Goal: Transaction & Acquisition: Purchase product/service

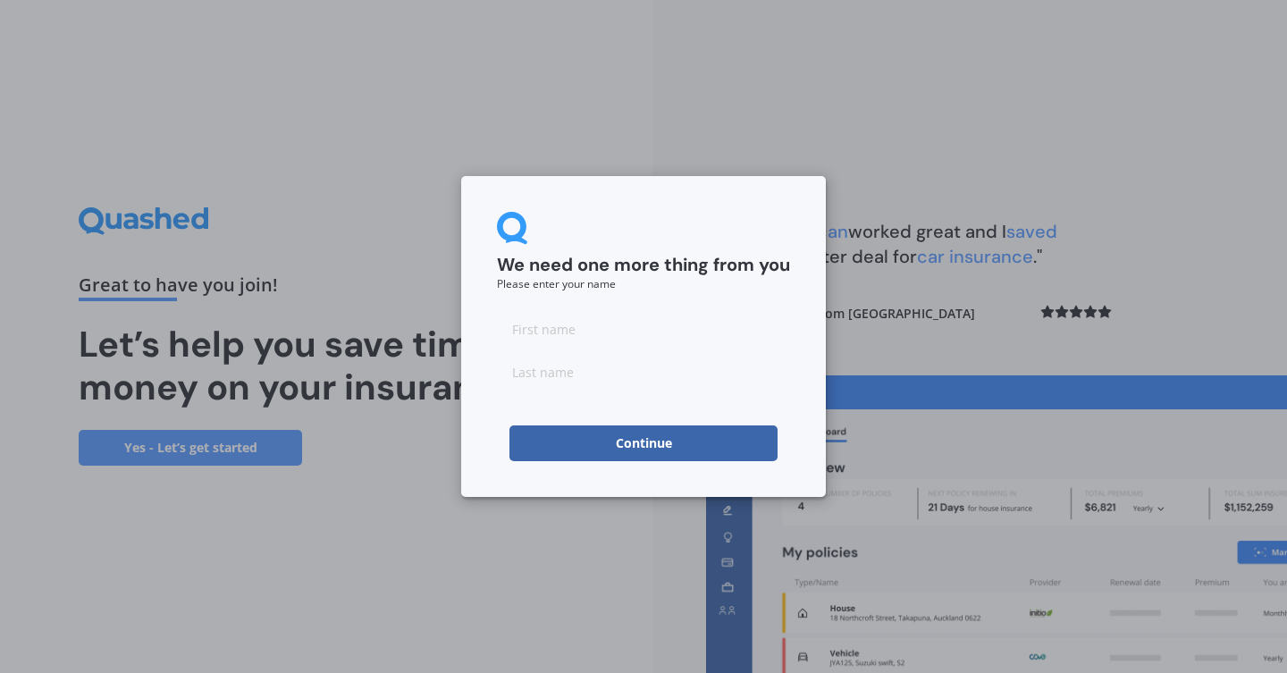
click at [570, 324] on input at bounding box center [643, 329] width 293 height 36
type input "Todd"
type input "Stephenson"
click at [624, 444] on button "Continue" at bounding box center [643, 443] width 268 height 36
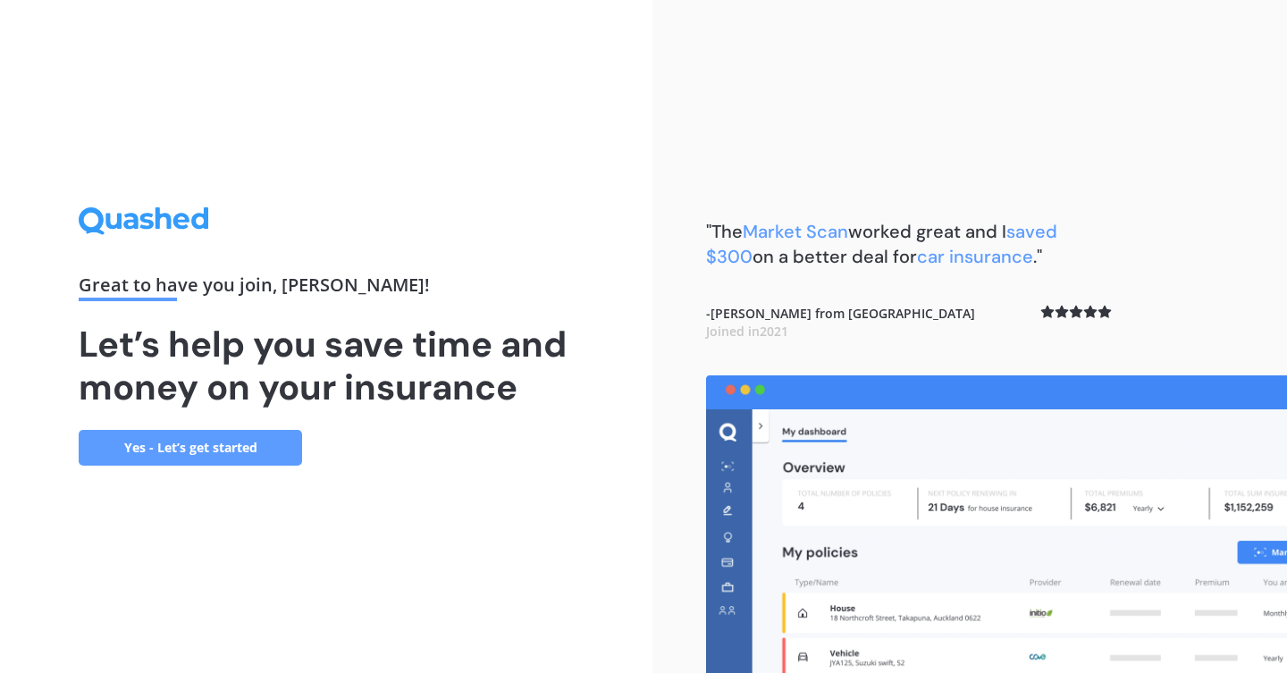
click at [555, 222] on div "Great to have you join , Todd ! Let’s help you save time and money on your insu…" at bounding box center [326, 335] width 495 height 257
click at [185, 449] on link "Yes - Let’s get started" at bounding box center [190, 448] width 223 height 36
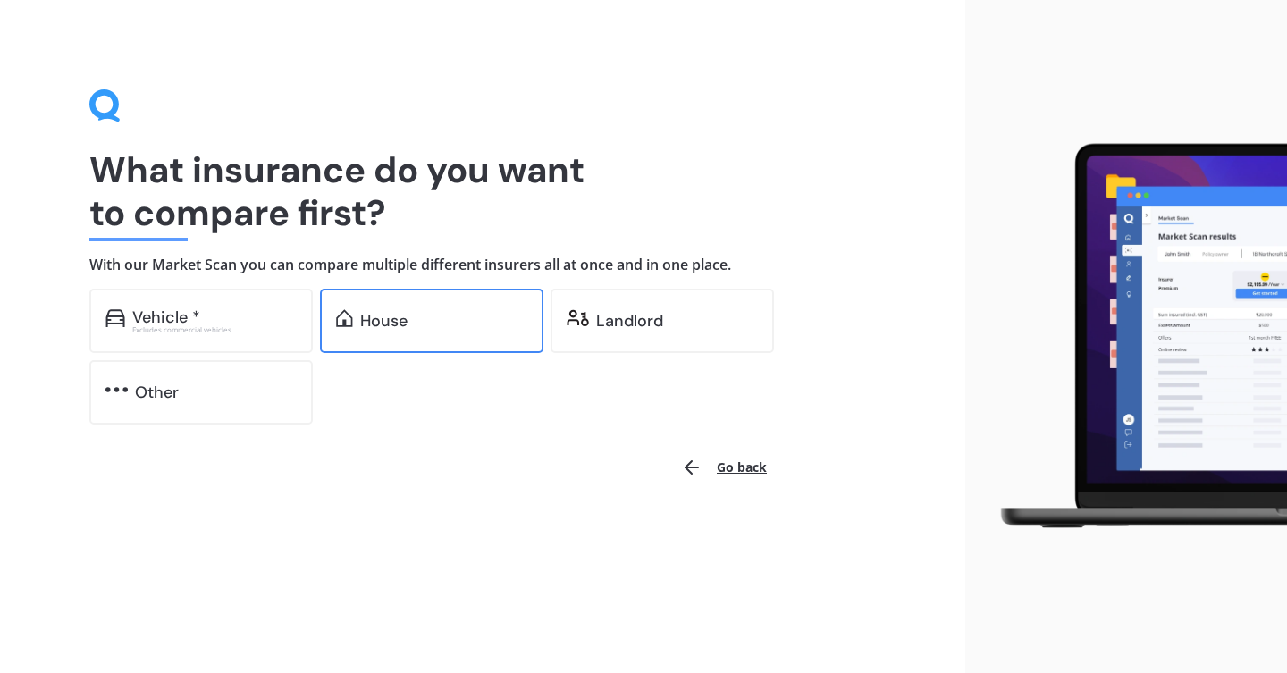
click at [389, 322] on div "House" at bounding box center [383, 321] width 47 height 18
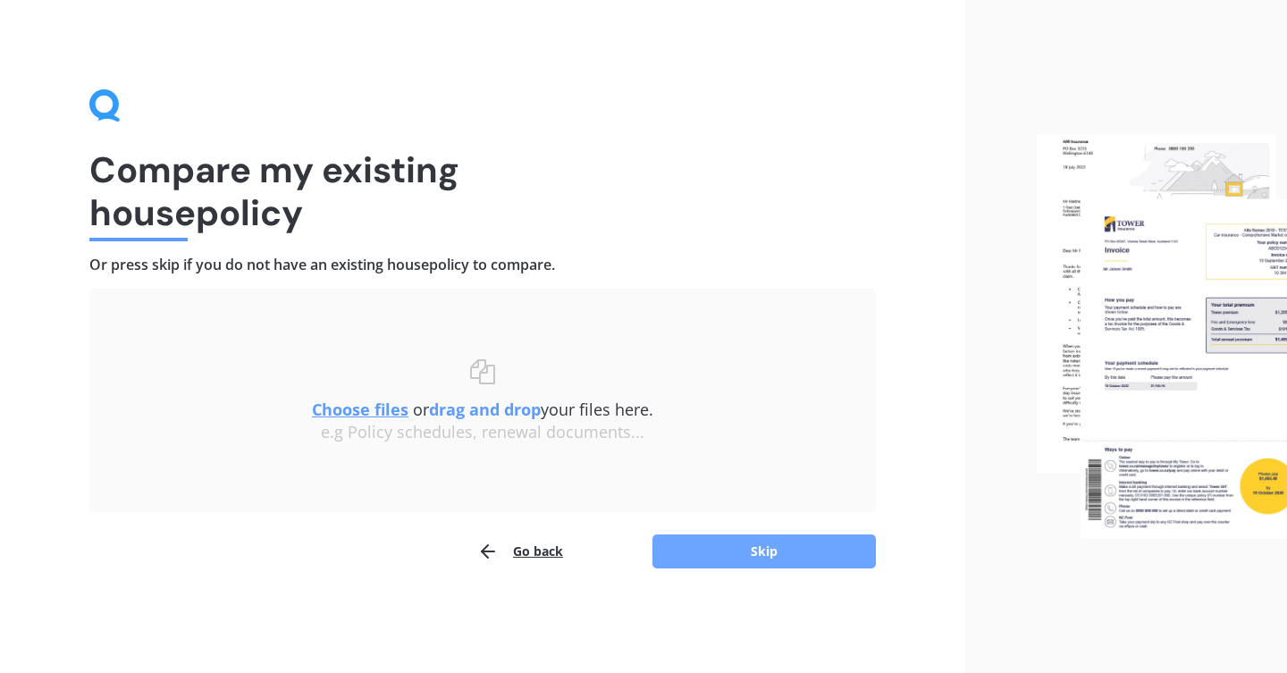
click at [771, 549] on button "Skip" at bounding box center [763, 551] width 223 height 34
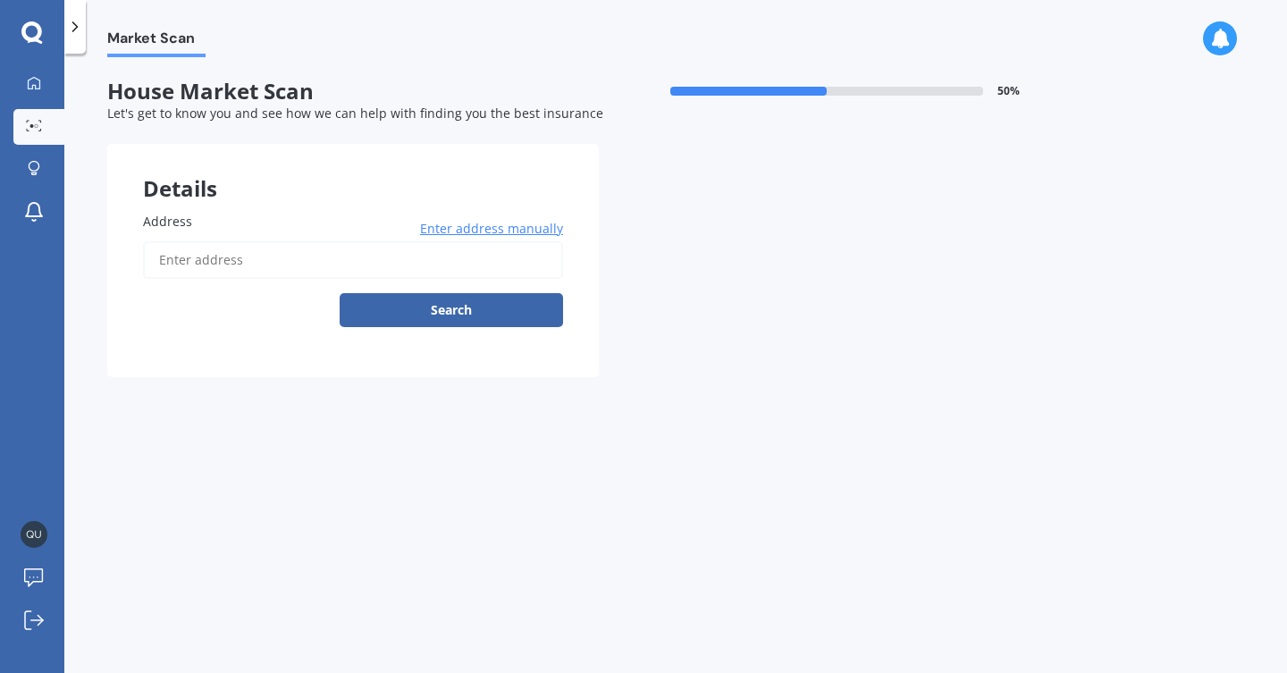
click at [294, 270] on input "Address" at bounding box center [353, 260] width 420 height 38
type input "72 Howden Drive, Jacks Point 9371"
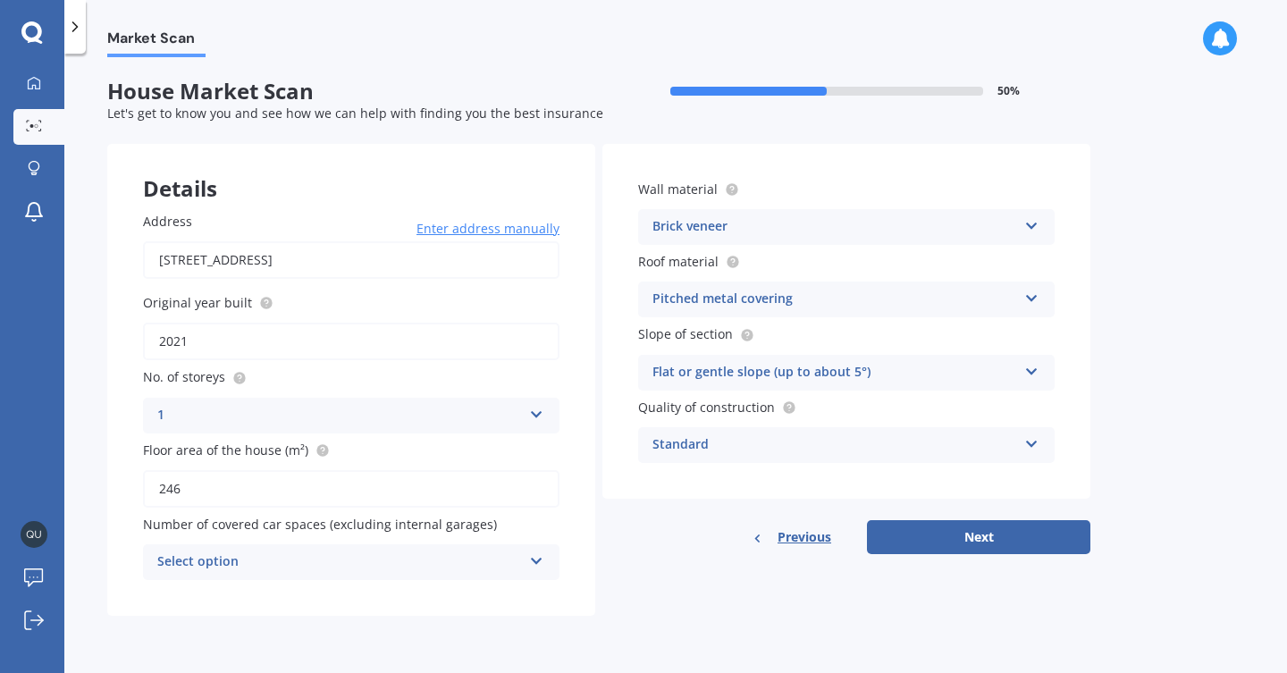
click at [949, 224] on div "Brick veneer" at bounding box center [834, 226] width 365 height 21
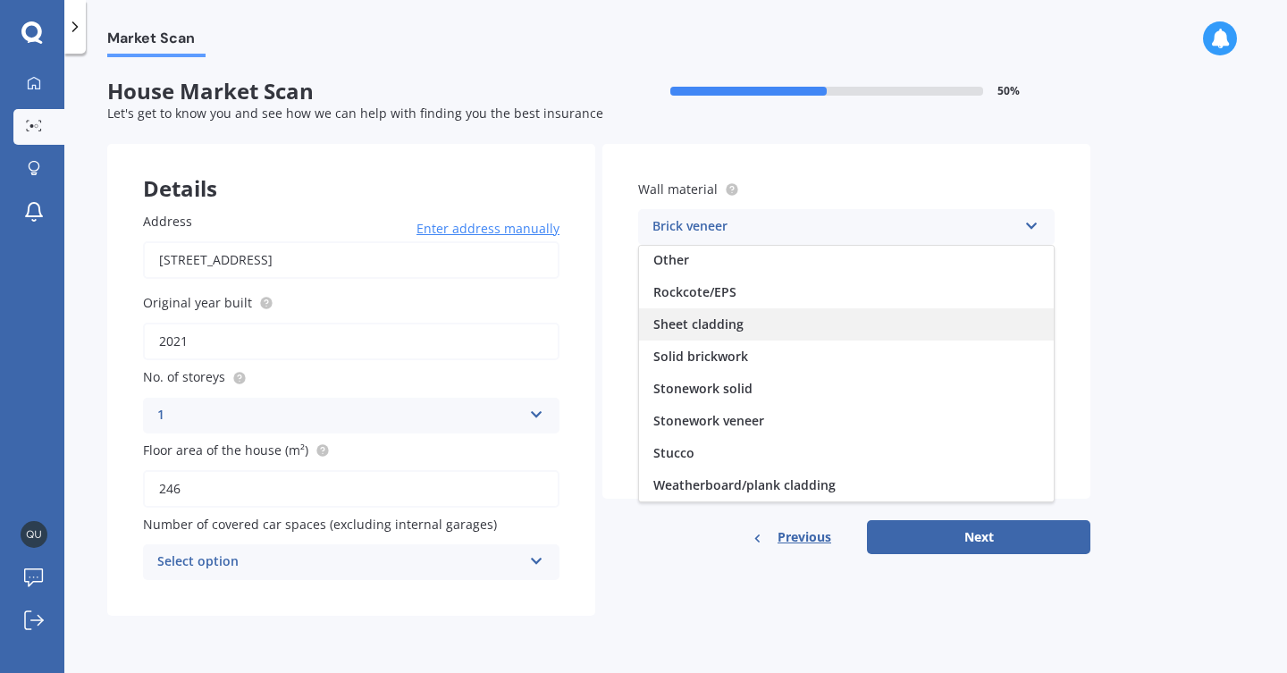
scroll to position [4, 0]
click at [709, 318] on span "Sheet cladding" at bounding box center [698, 323] width 90 height 17
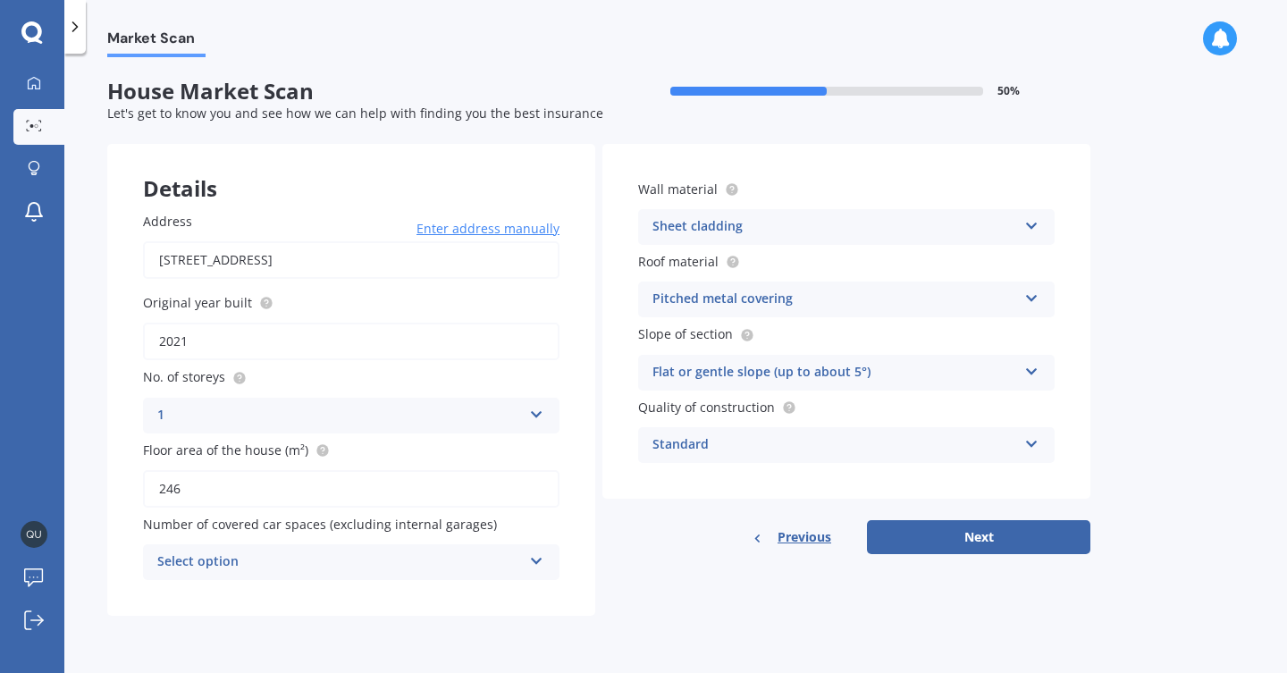
click at [776, 293] on div "Pitched metal covering" at bounding box center [834, 299] width 365 height 21
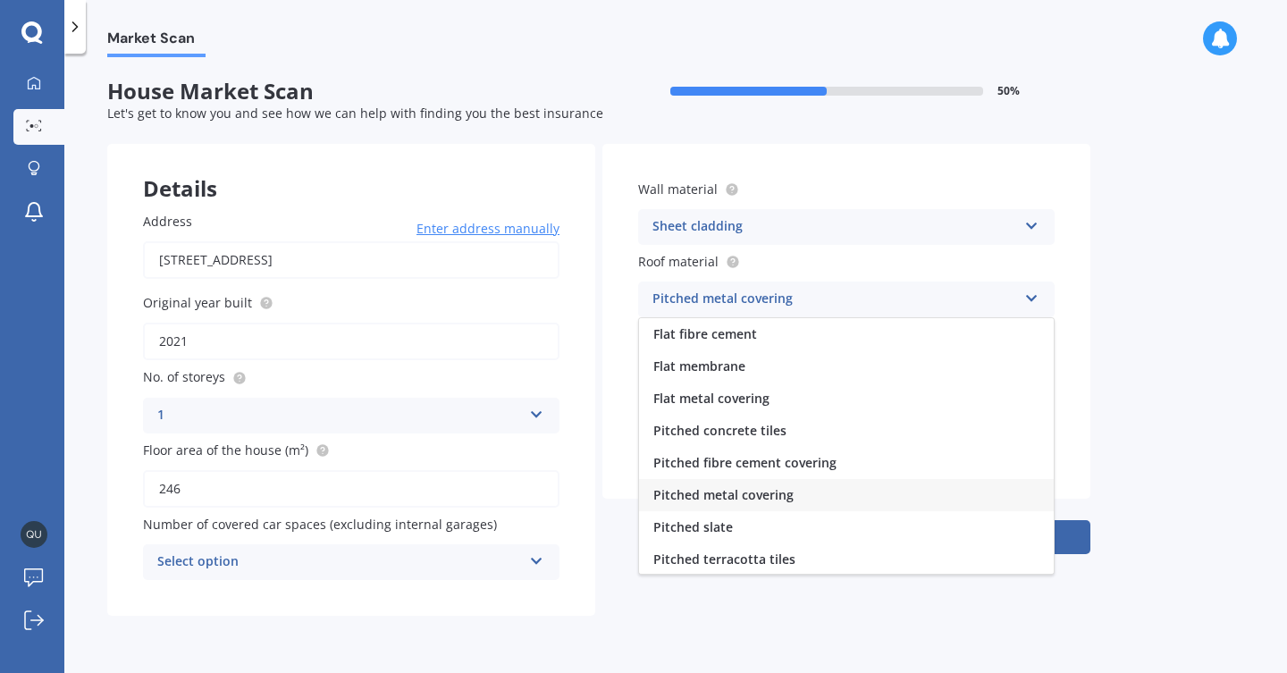
click at [711, 491] on span "Pitched metal covering" at bounding box center [723, 494] width 140 height 17
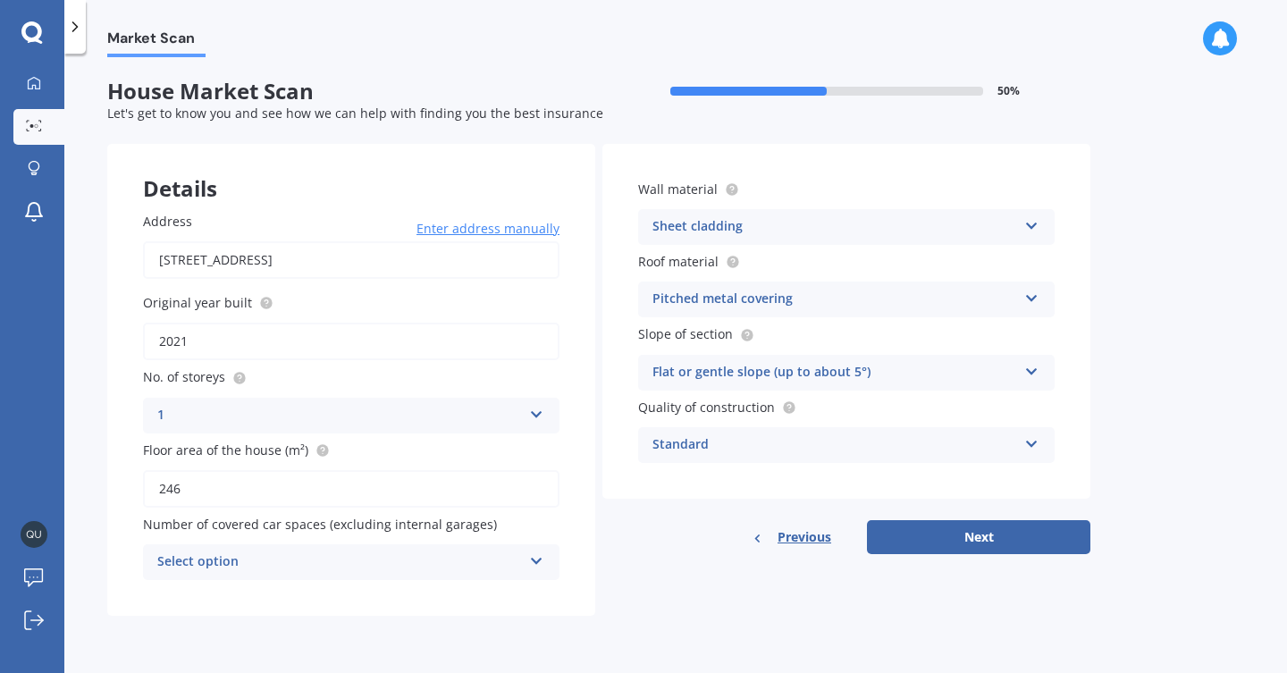
click at [862, 364] on div "Flat or gentle slope (up to about 5°)" at bounding box center [834, 372] width 365 height 21
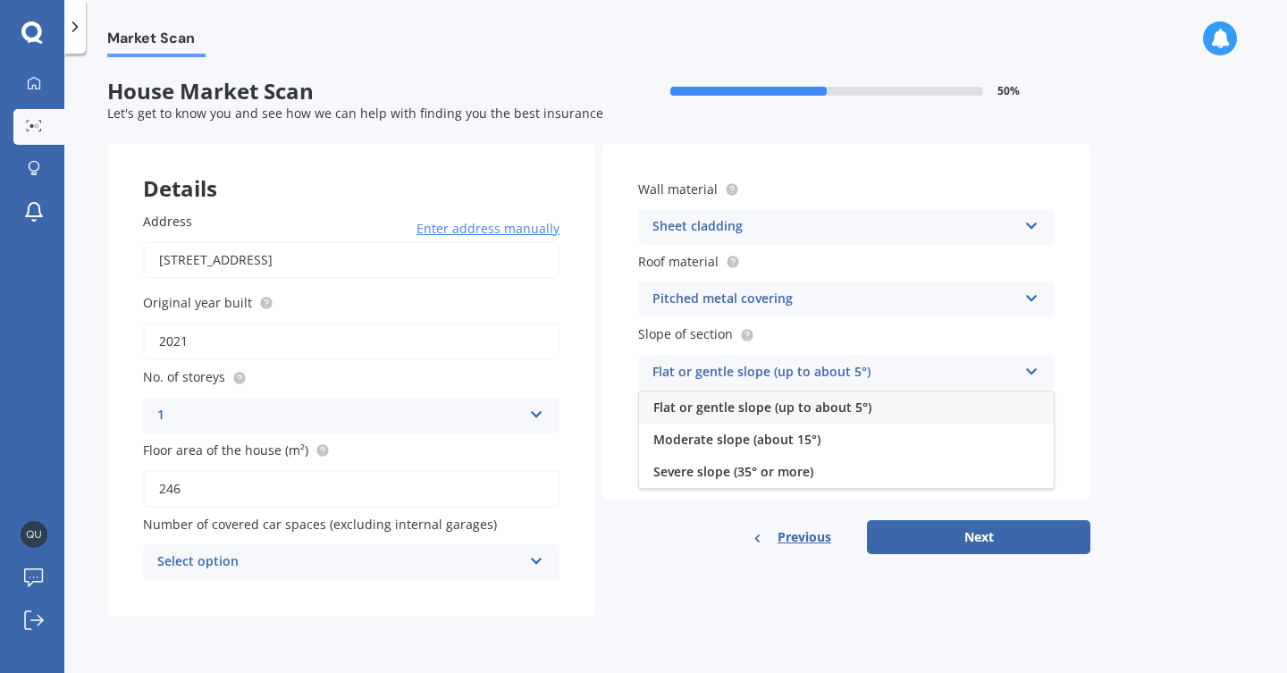
click at [787, 402] on span "Flat or gentle slope (up to about 5°)" at bounding box center [762, 406] width 218 height 17
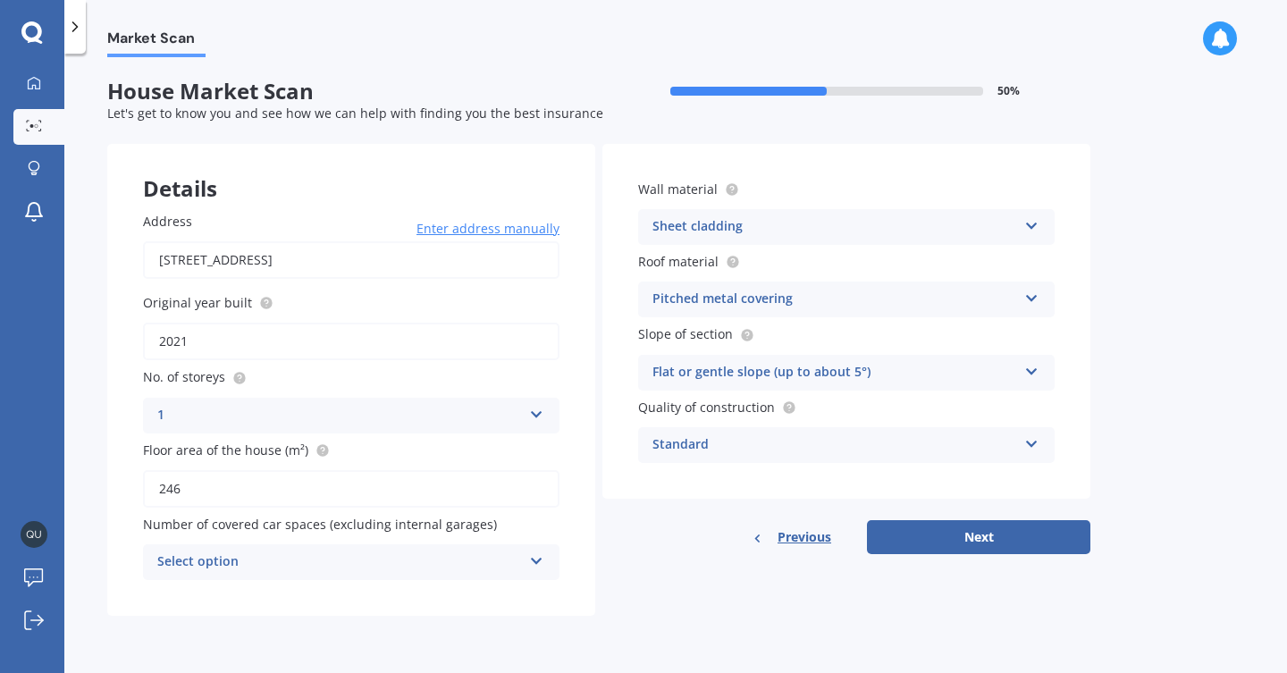
click at [749, 448] on div "Standard" at bounding box center [834, 444] width 365 height 21
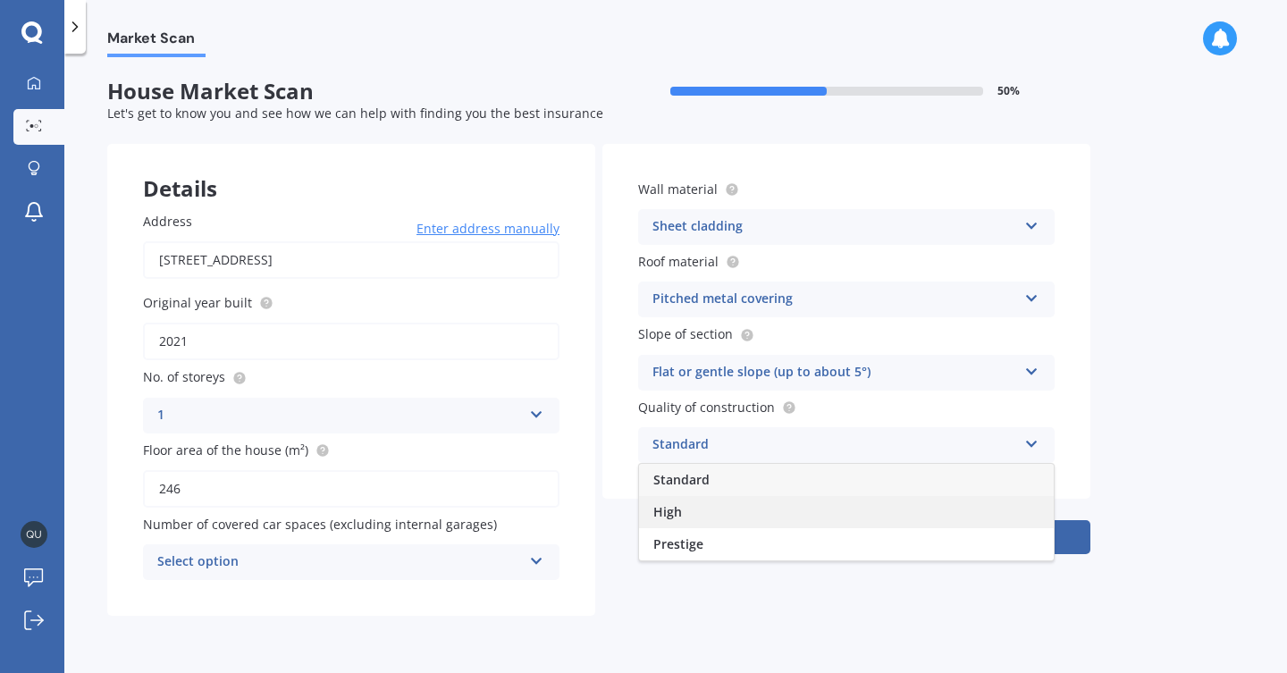
click at [680, 508] on span "High" at bounding box center [667, 511] width 29 height 17
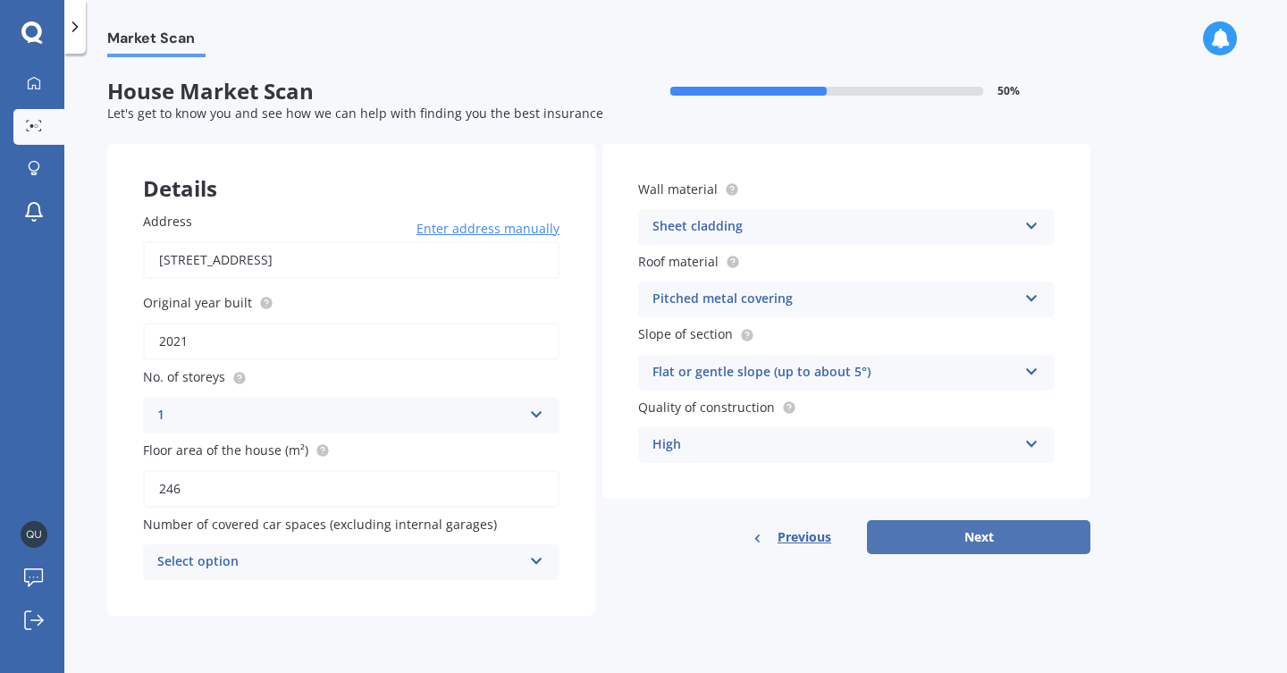
click at [973, 527] on button "Next" at bounding box center [978, 537] width 223 height 34
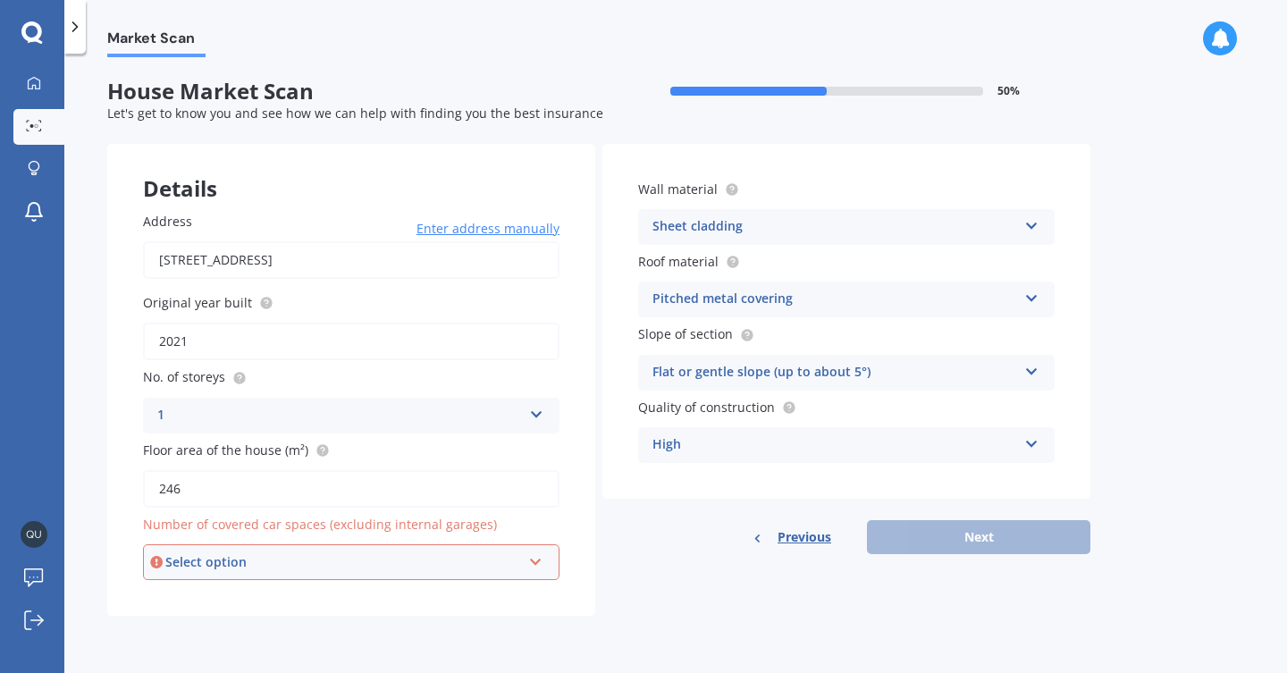
click at [519, 561] on div "Select option" at bounding box center [343, 562] width 356 height 20
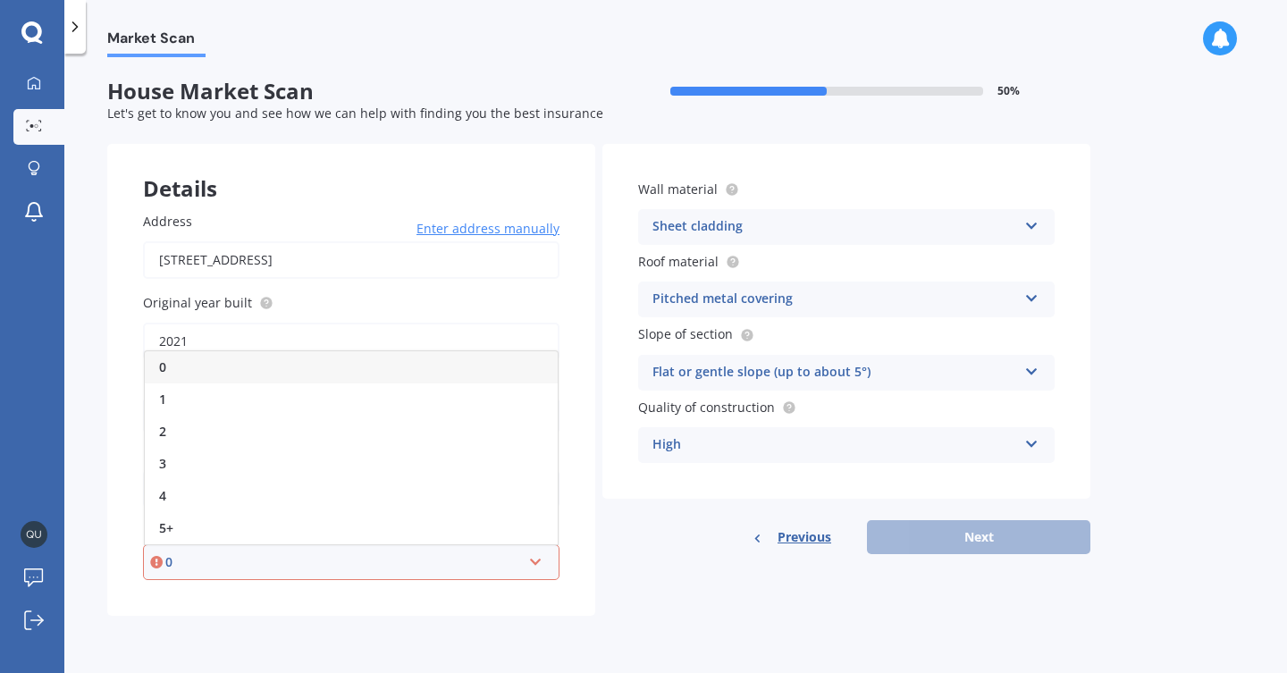
click at [203, 359] on div "0" at bounding box center [351, 367] width 413 height 32
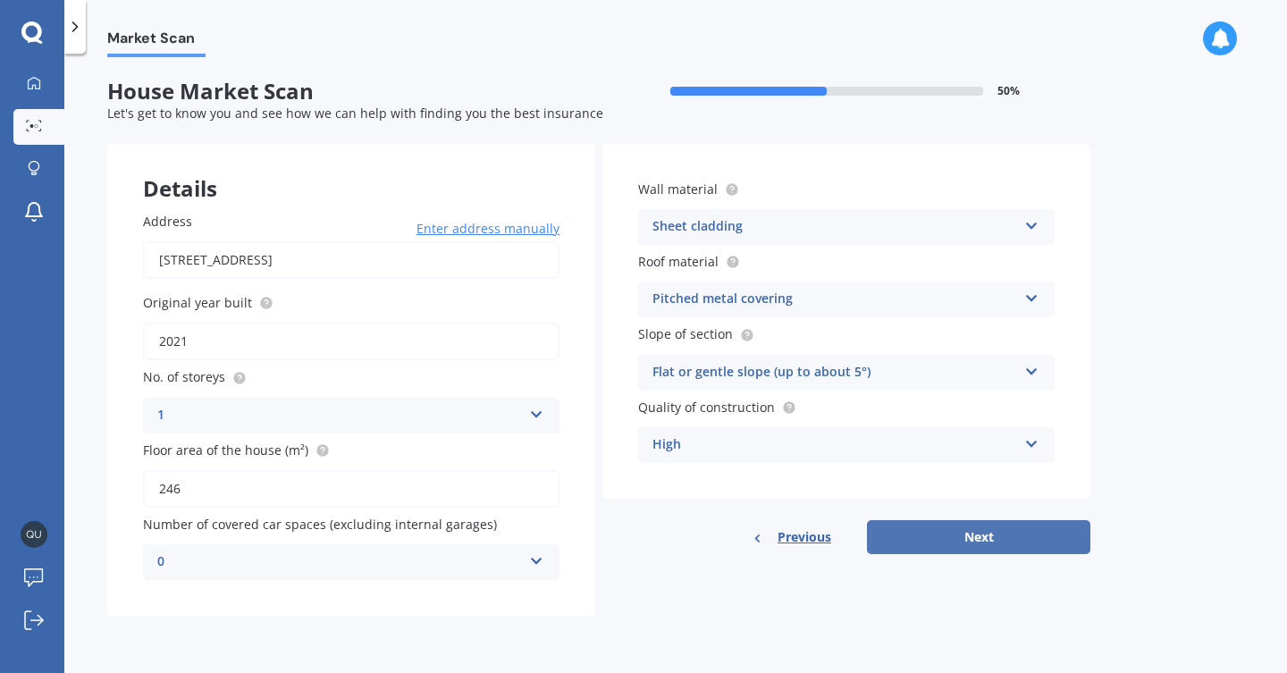
click at [988, 534] on button "Next" at bounding box center [978, 537] width 223 height 34
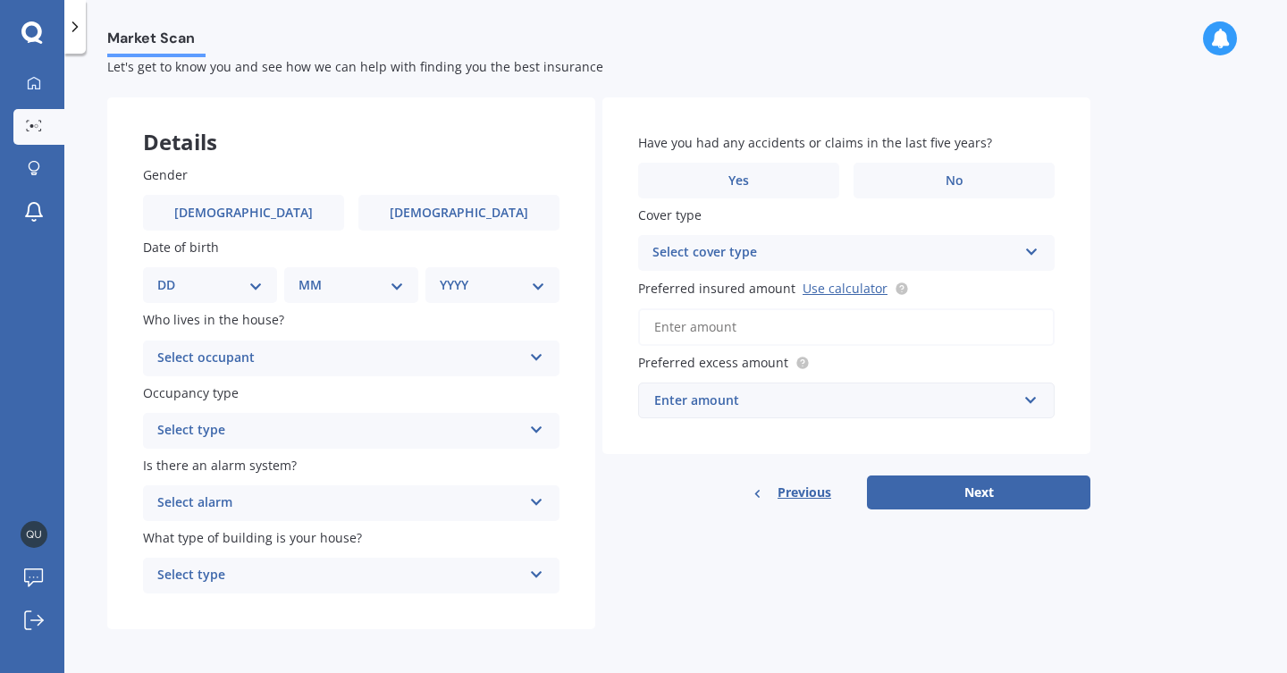
scroll to position [45, 0]
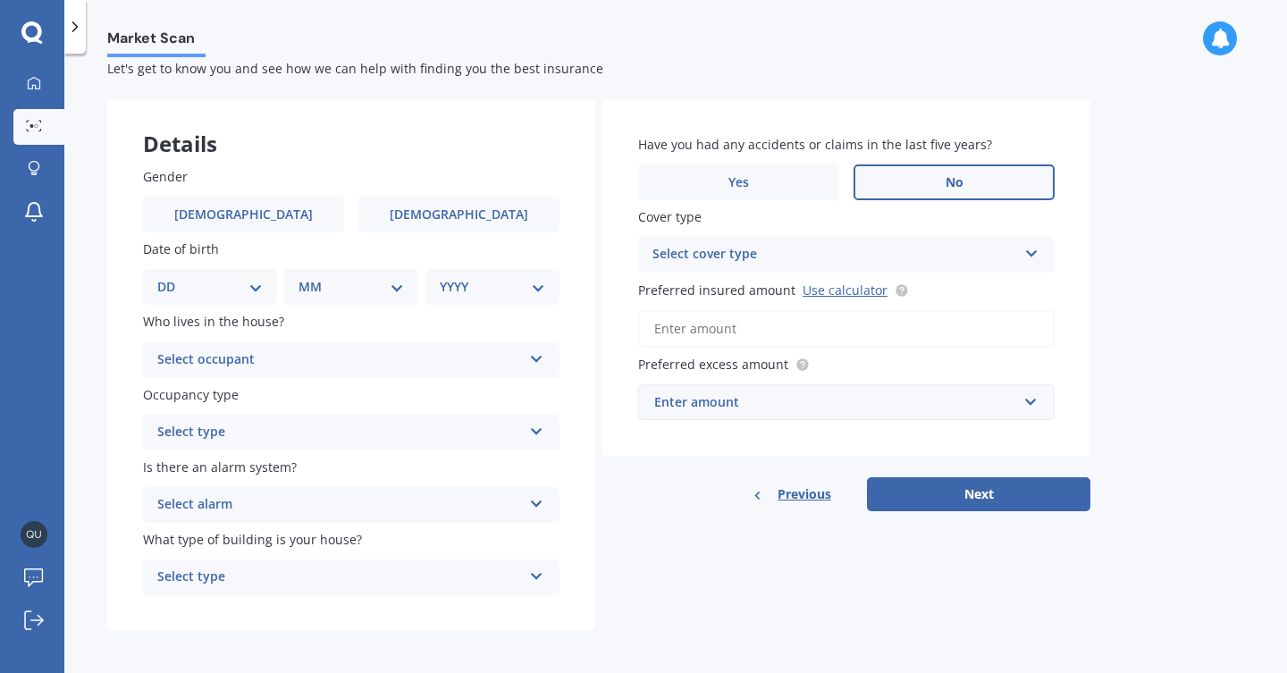
click at [943, 172] on label "No" at bounding box center [953, 182] width 201 height 36
click at [0, 0] on input "No" at bounding box center [0, 0] width 0 height 0
click at [875, 244] on div "Select cover type" at bounding box center [834, 254] width 365 height 21
click at [786, 248] on div "High" at bounding box center [834, 254] width 365 height 21
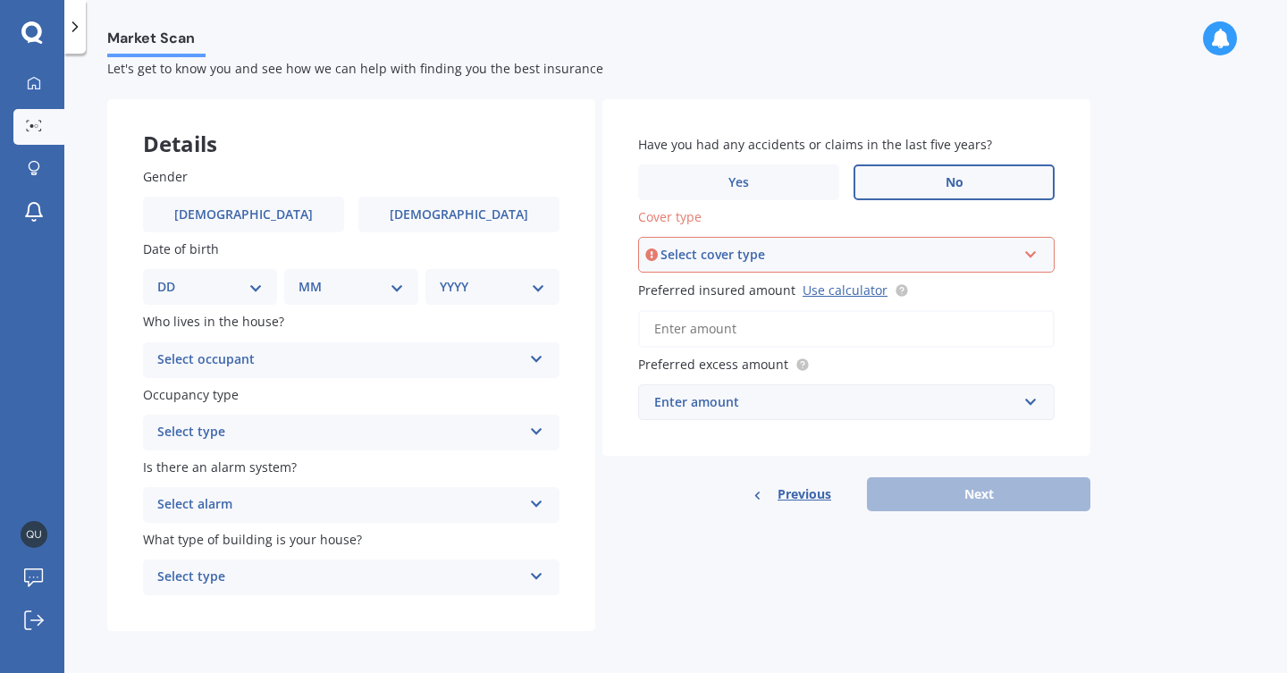
click at [778, 254] on div "Select cover type" at bounding box center [838, 255] width 356 height 20
click at [744, 288] on div "High" at bounding box center [846, 289] width 413 height 32
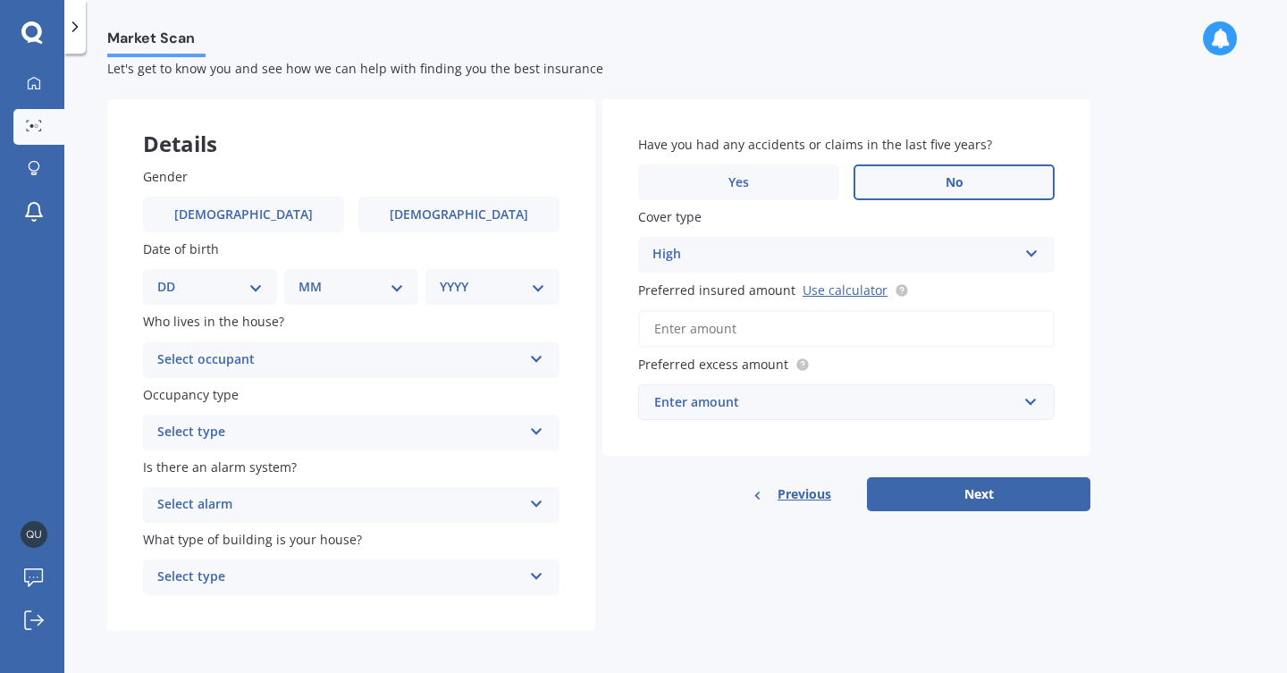
click at [761, 403] on div "Enter amount" at bounding box center [835, 402] width 363 height 20
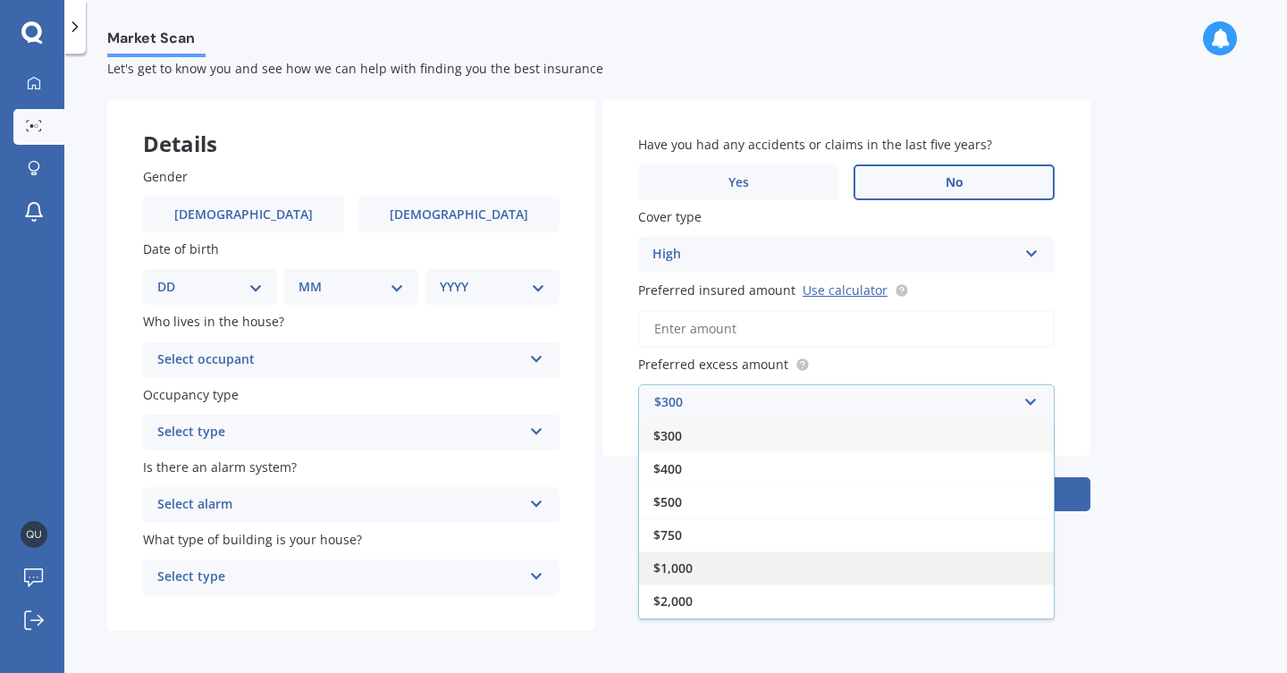
click at [695, 564] on div "$1,000" at bounding box center [846, 567] width 415 height 33
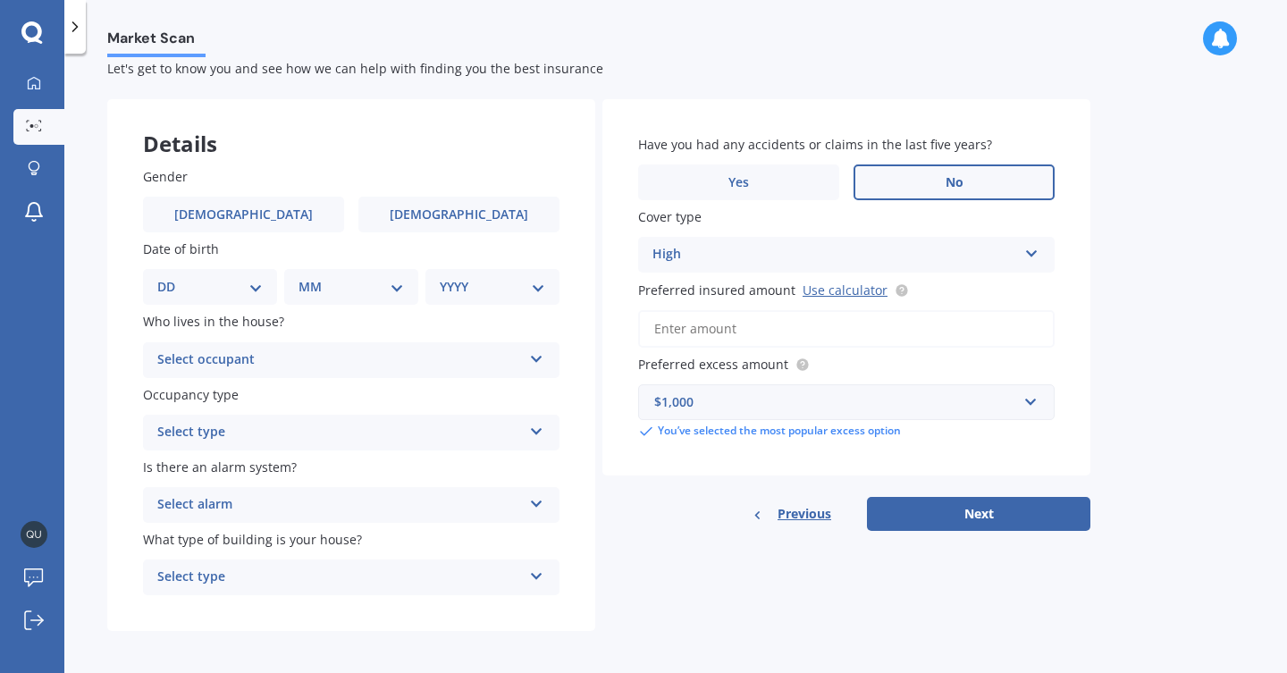
click at [737, 327] on input "Preferred insured amount Use calculator" at bounding box center [846, 329] width 416 height 38
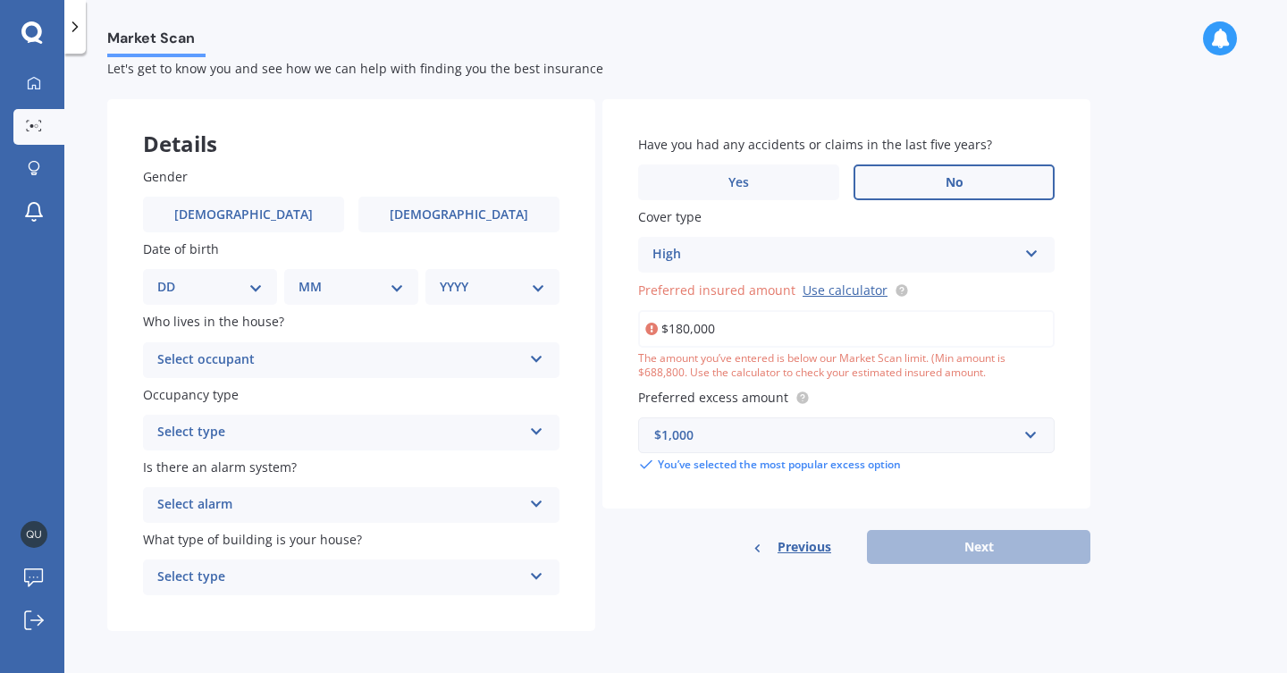
type input "$1,800,000"
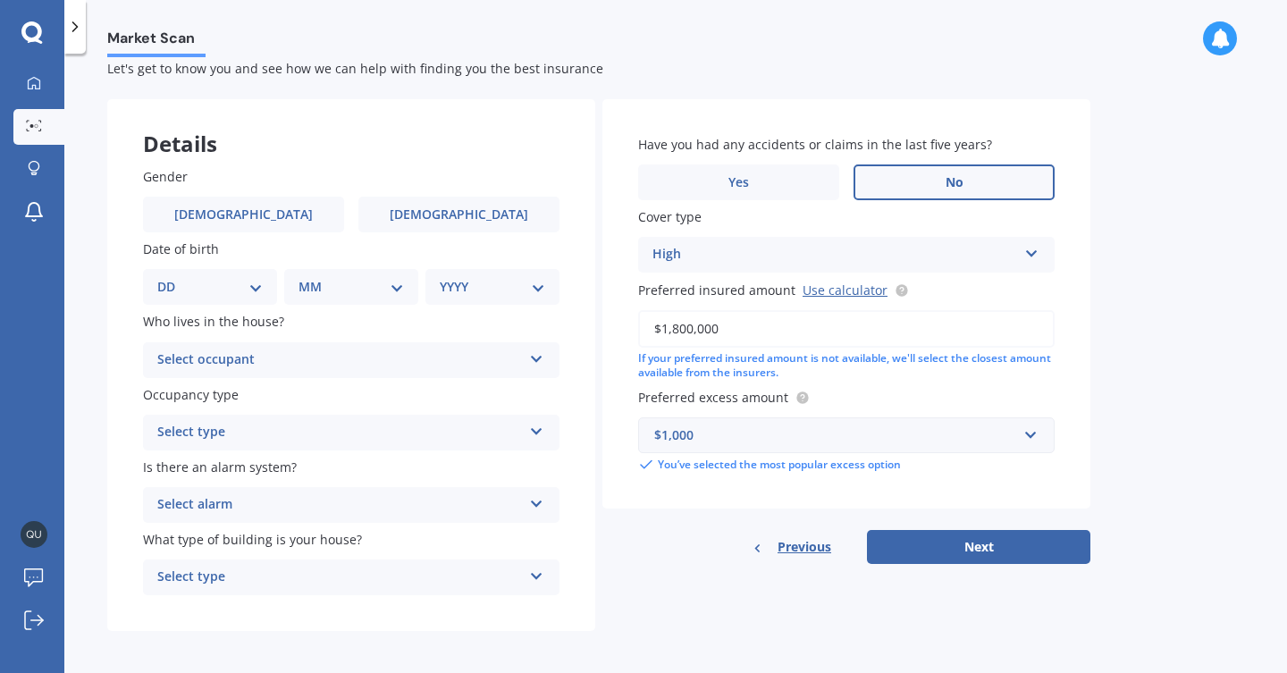
click at [929, 388] on label "Preferred excess amount" at bounding box center [842, 397] width 409 height 19
click at [965, 541] on button "Next" at bounding box center [978, 547] width 223 height 34
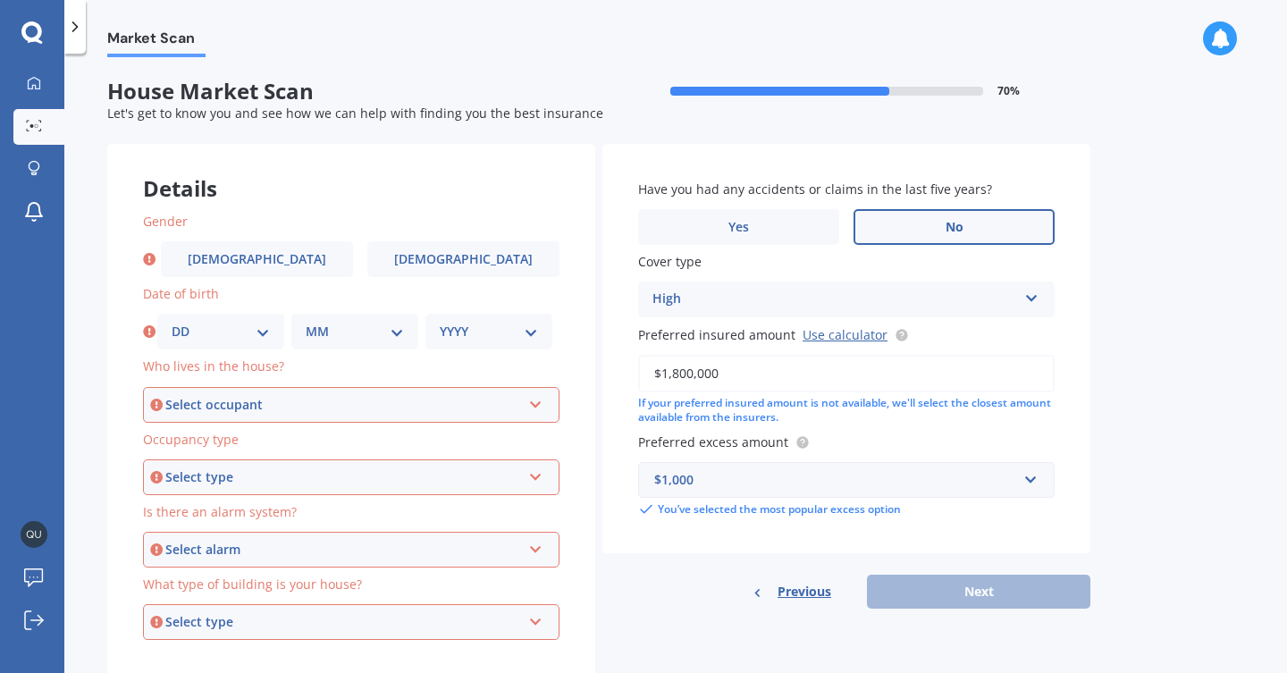
scroll to position [0, 0]
click at [385, 612] on div "Select type" at bounding box center [343, 622] width 356 height 20
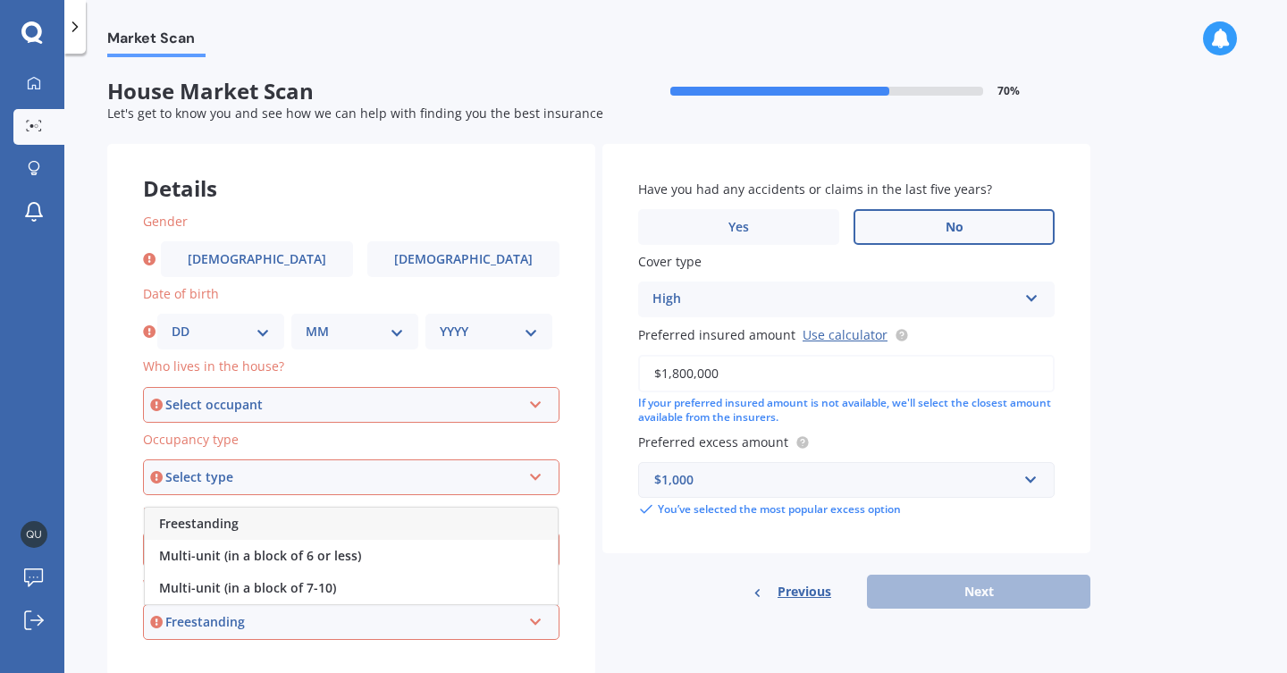
click at [233, 613] on div "Freestanding" at bounding box center [343, 622] width 356 height 20
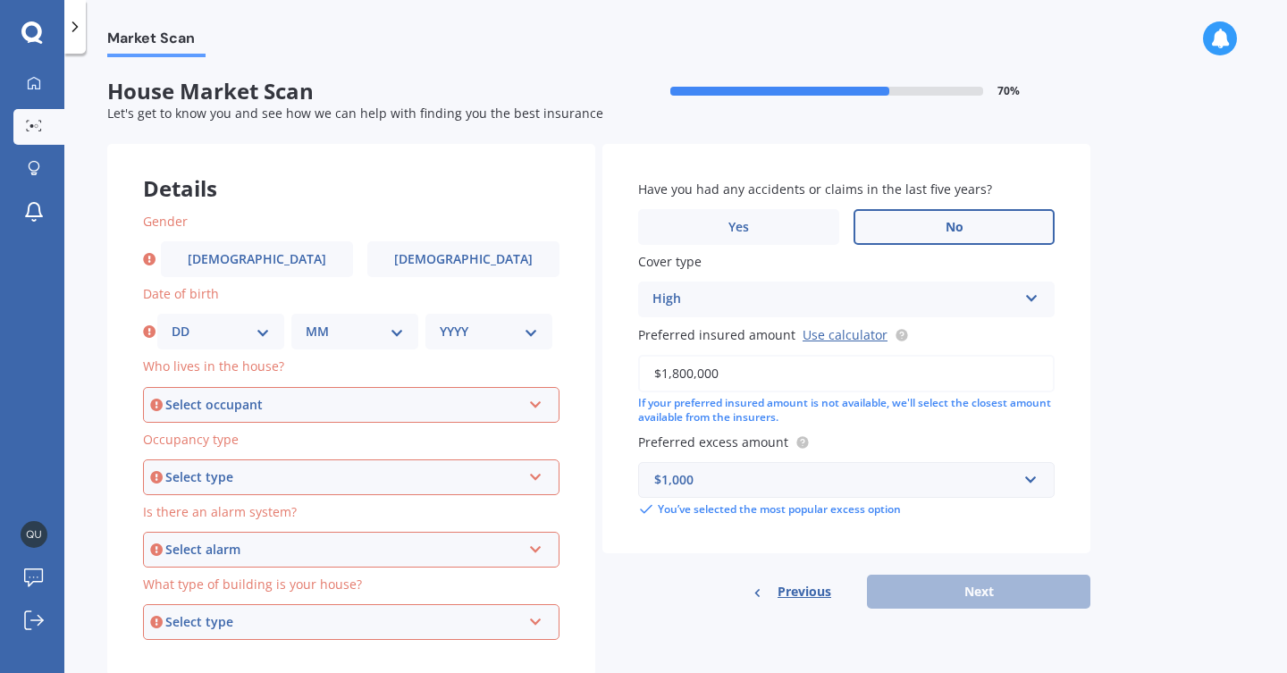
click at [256, 612] on div "Select type" at bounding box center [343, 622] width 356 height 20
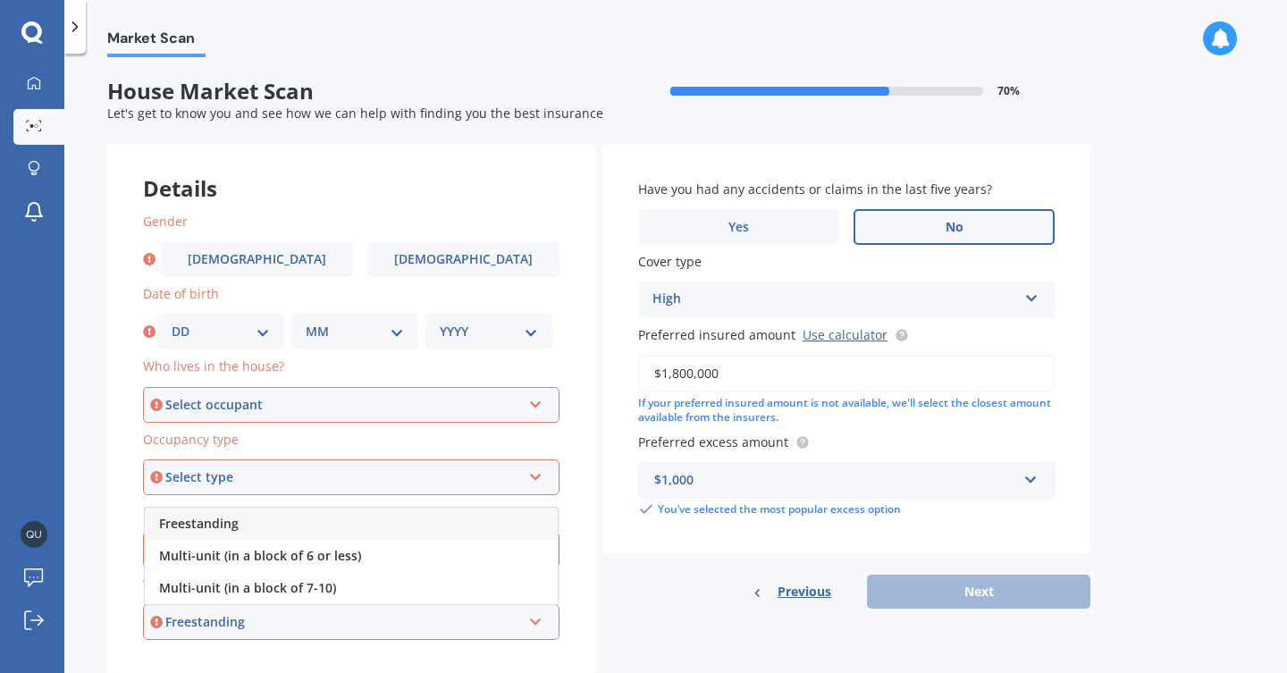
click at [199, 614] on div "Freestanding" at bounding box center [343, 622] width 356 height 20
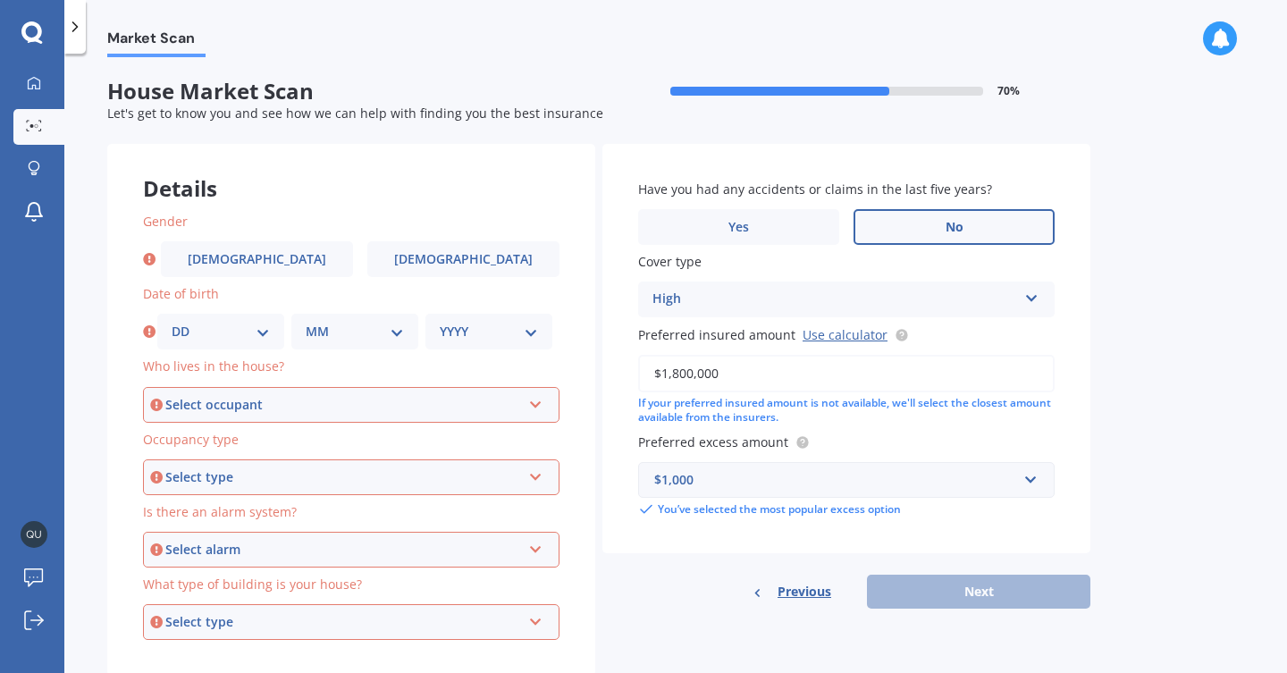
click at [275, 542] on div "Select alarm" at bounding box center [343, 550] width 356 height 20
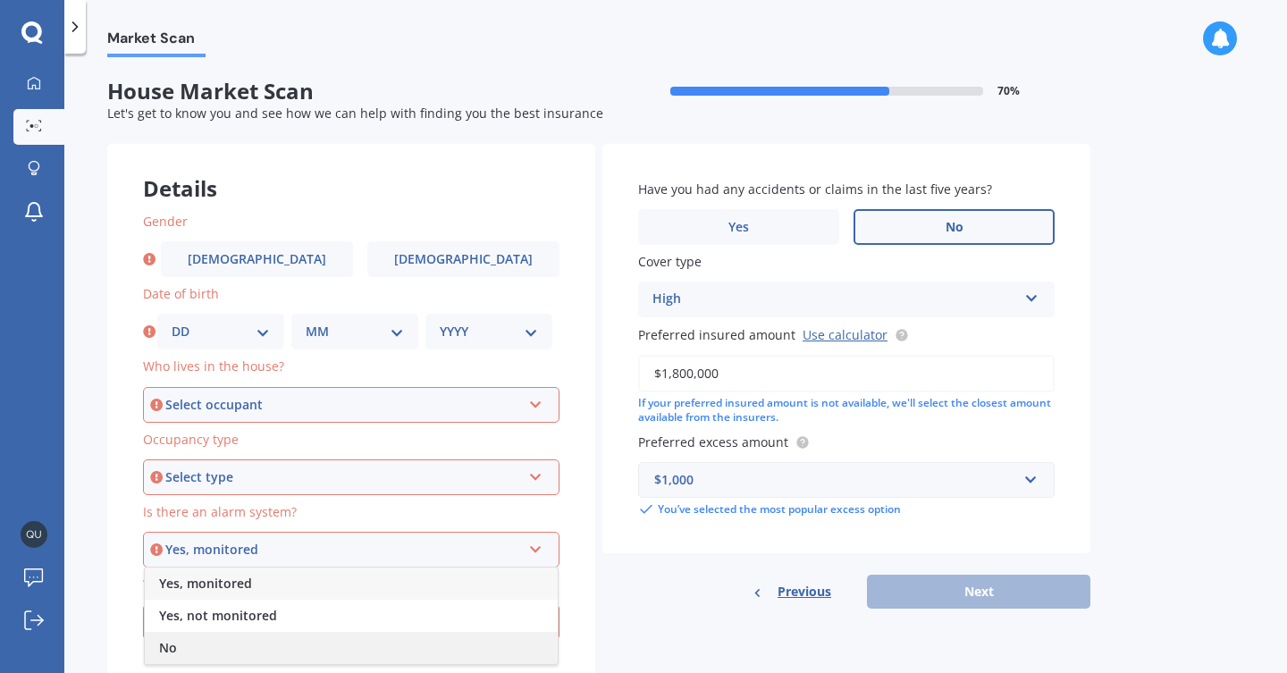
click at [197, 648] on div "No" at bounding box center [351, 648] width 413 height 32
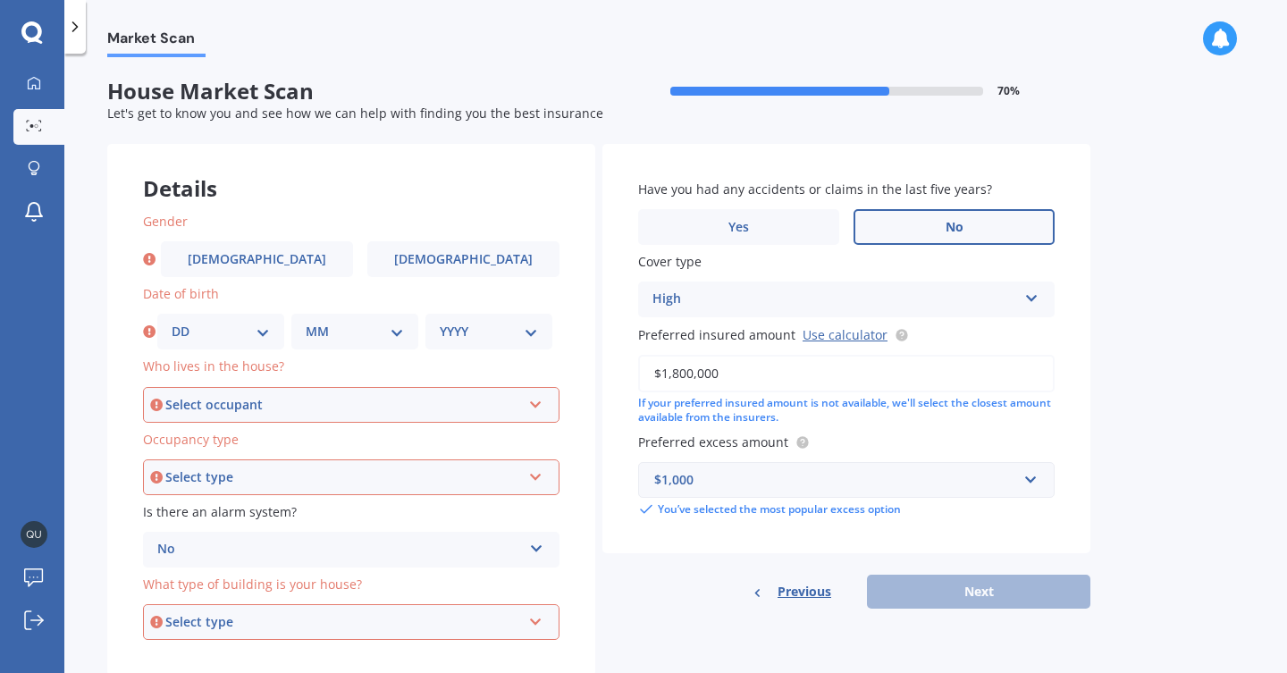
click at [241, 470] on div "Select type" at bounding box center [343, 477] width 356 height 20
click at [203, 507] on span "Permanent" at bounding box center [193, 510] width 68 height 17
click at [267, 402] on div "Select occupant" at bounding box center [343, 405] width 356 height 20
click at [222, 462] on span "Owner + Boarder" at bounding box center [211, 470] width 104 height 17
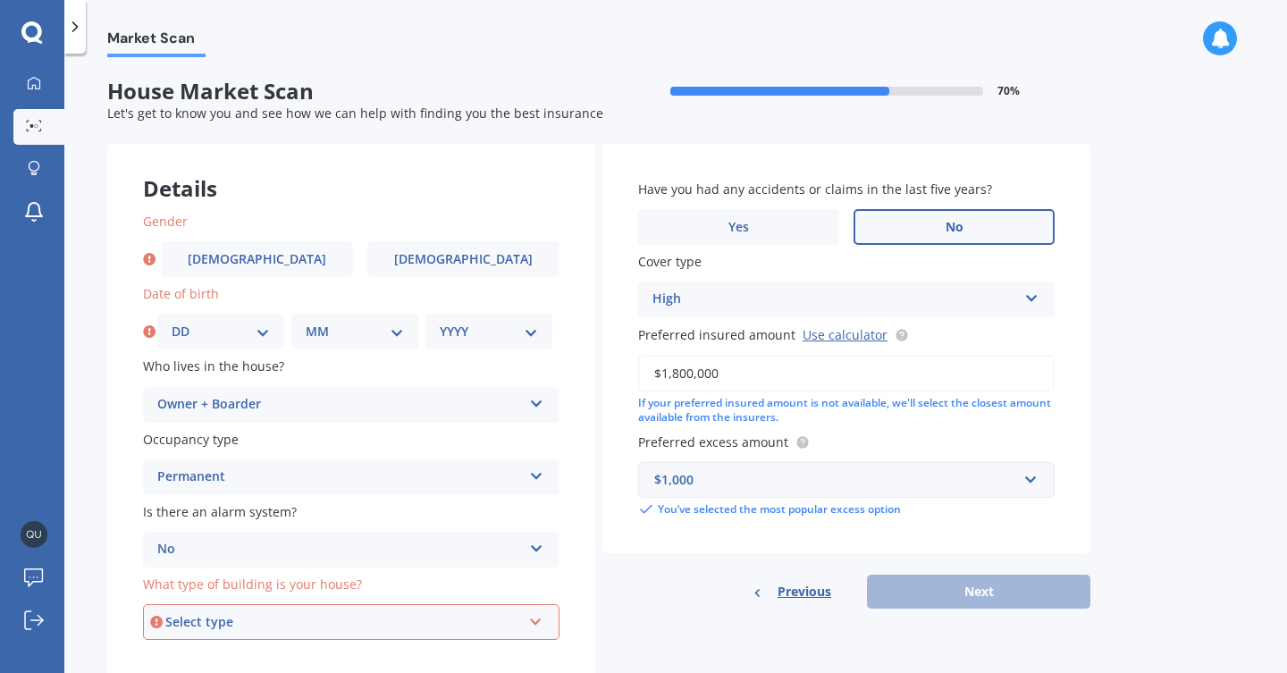
click at [379, 612] on div "Select type" at bounding box center [343, 622] width 356 height 20
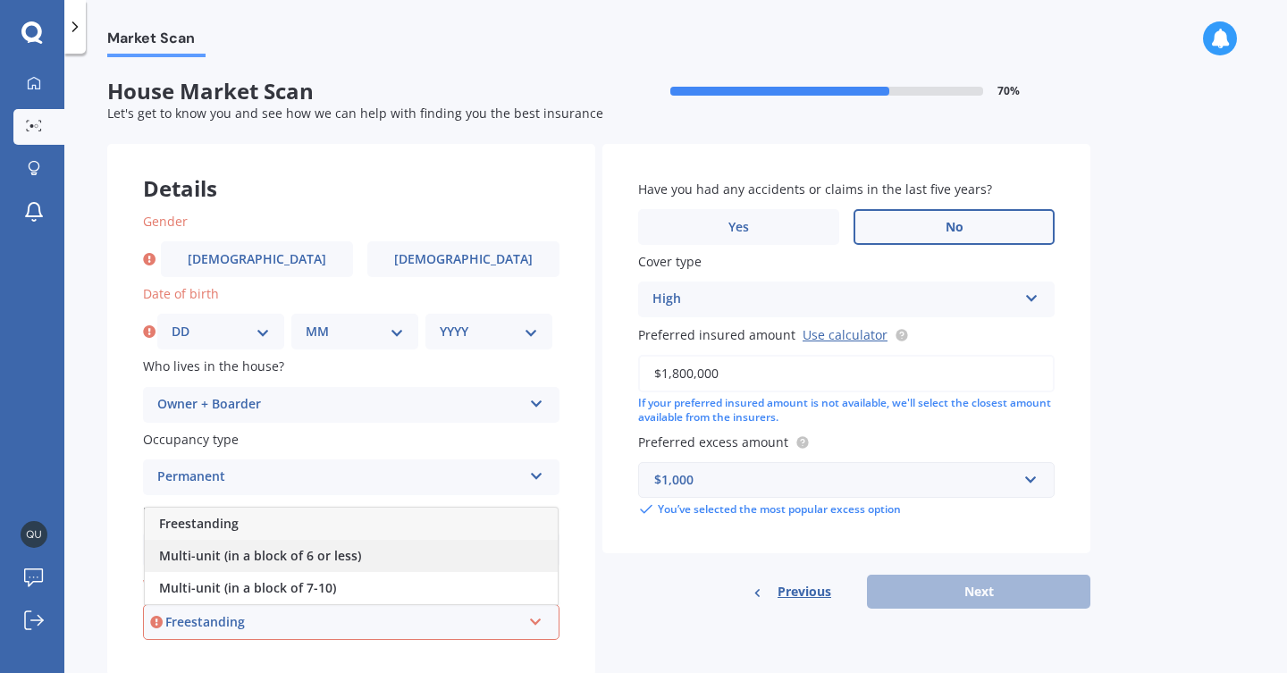
scroll to position [29, 0]
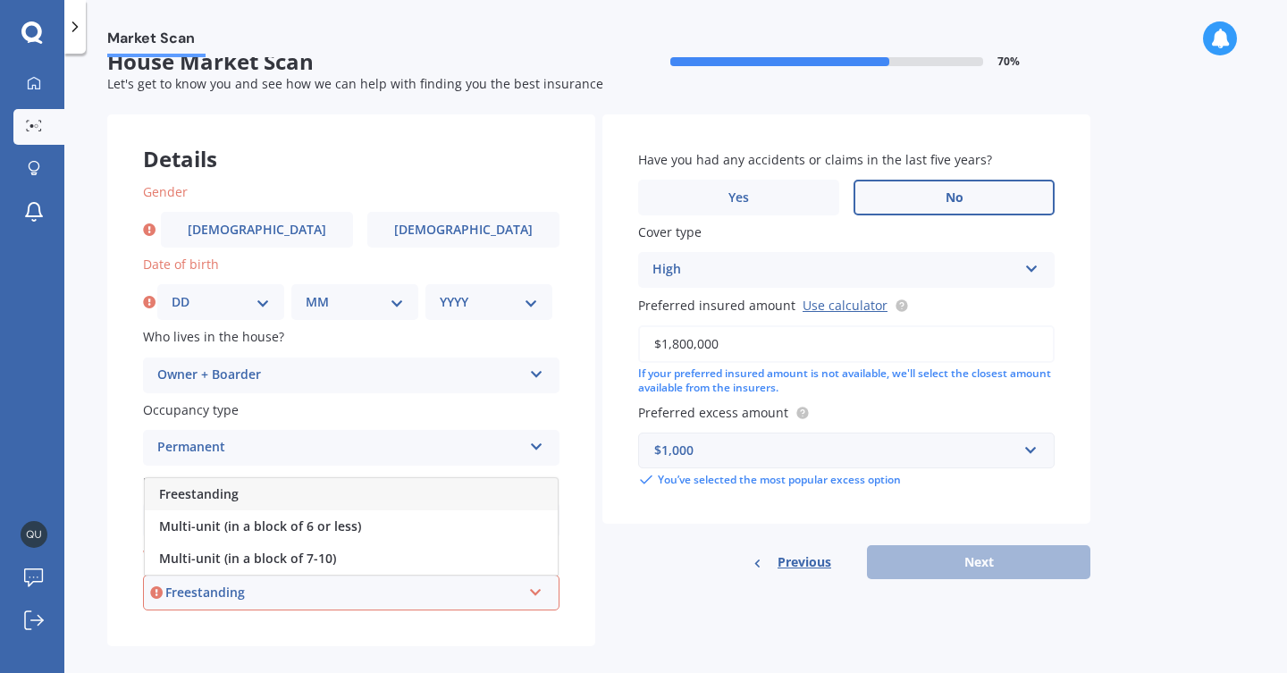
click at [195, 490] on span "Freestanding" at bounding box center [199, 493] width 80 height 17
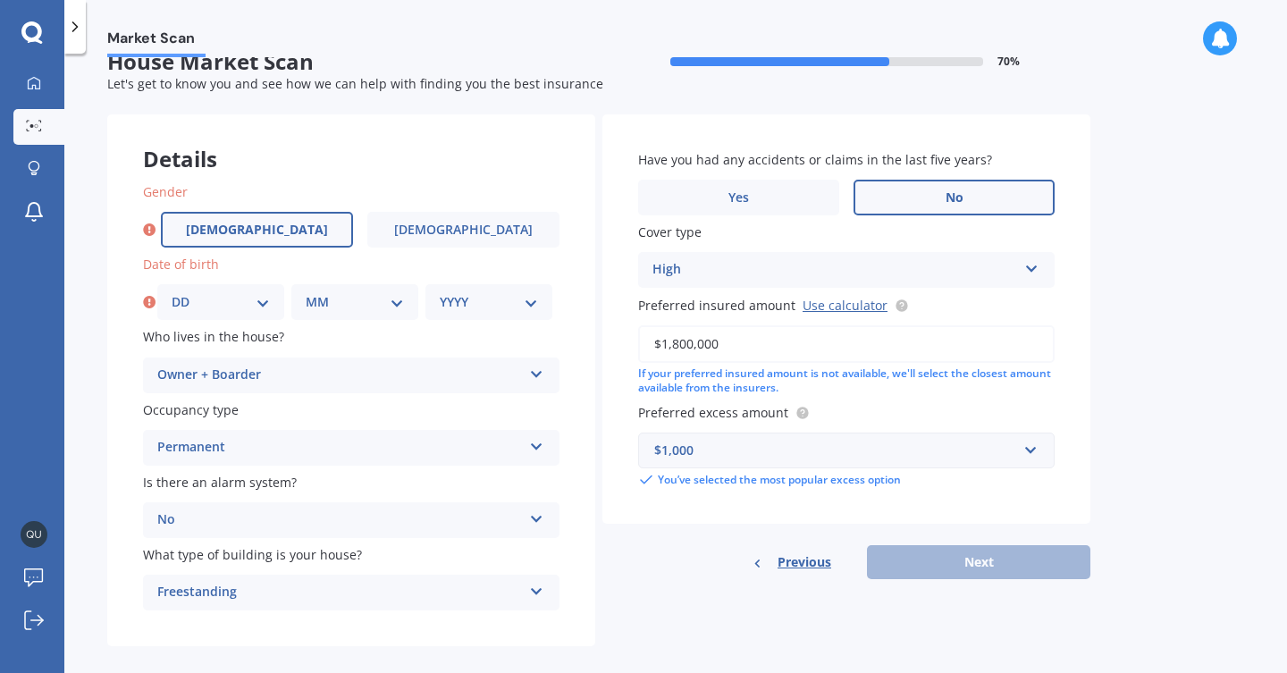
click at [270, 222] on span "Male" at bounding box center [257, 229] width 142 height 15
click at [0, 0] on input "Male" at bounding box center [0, 0] width 0 height 0
click at [271, 301] on div "DD 01 02 03 04 05 06 07 08 09 10 11 12 13 14 15 16 17 18 19 20 21 22 23 24 25 2…" at bounding box center [220, 302] width 127 height 36
select select "14"
select select "09"
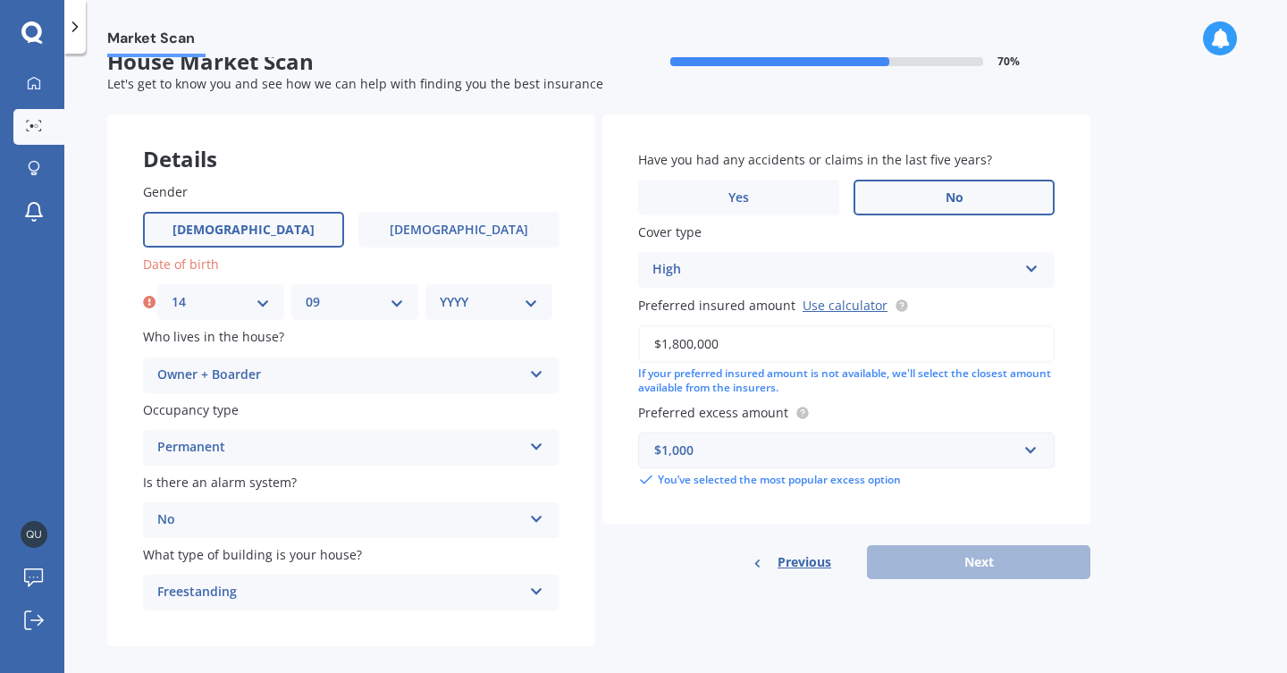
select select "1974"
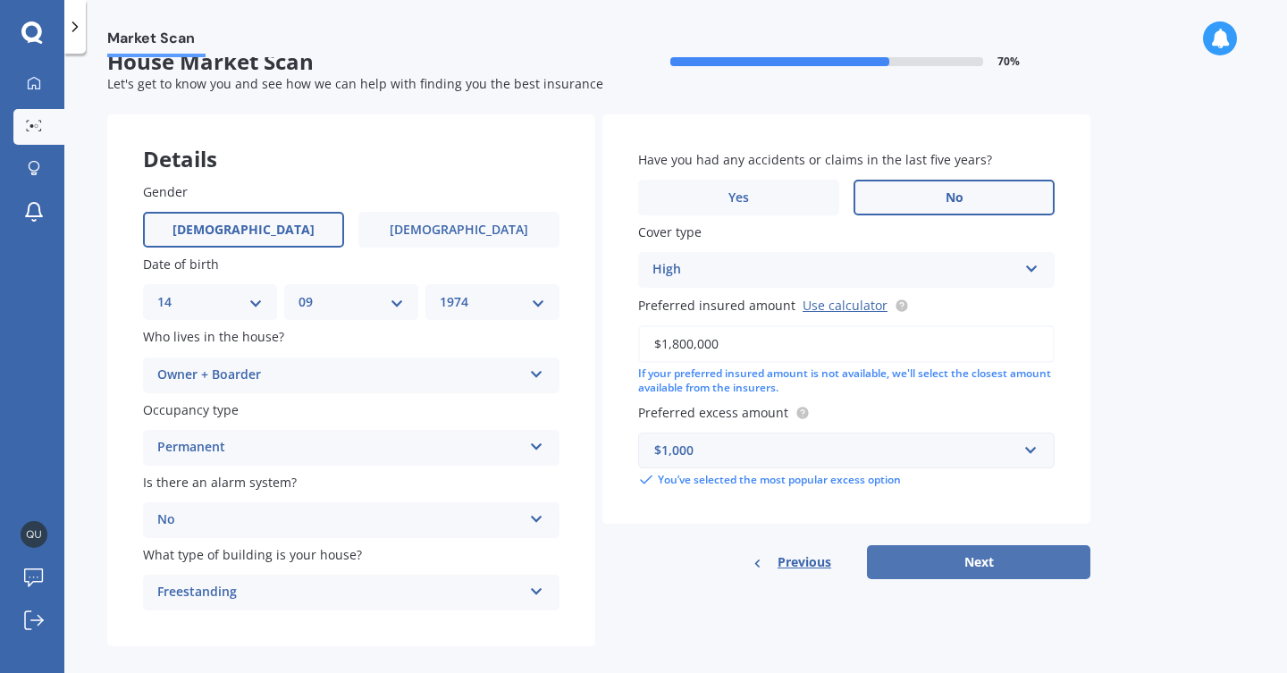
click at [964, 559] on button "Next" at bounding box center [978, 562] width 223 height 34
select select "14"
select select "09"
select select "1974"
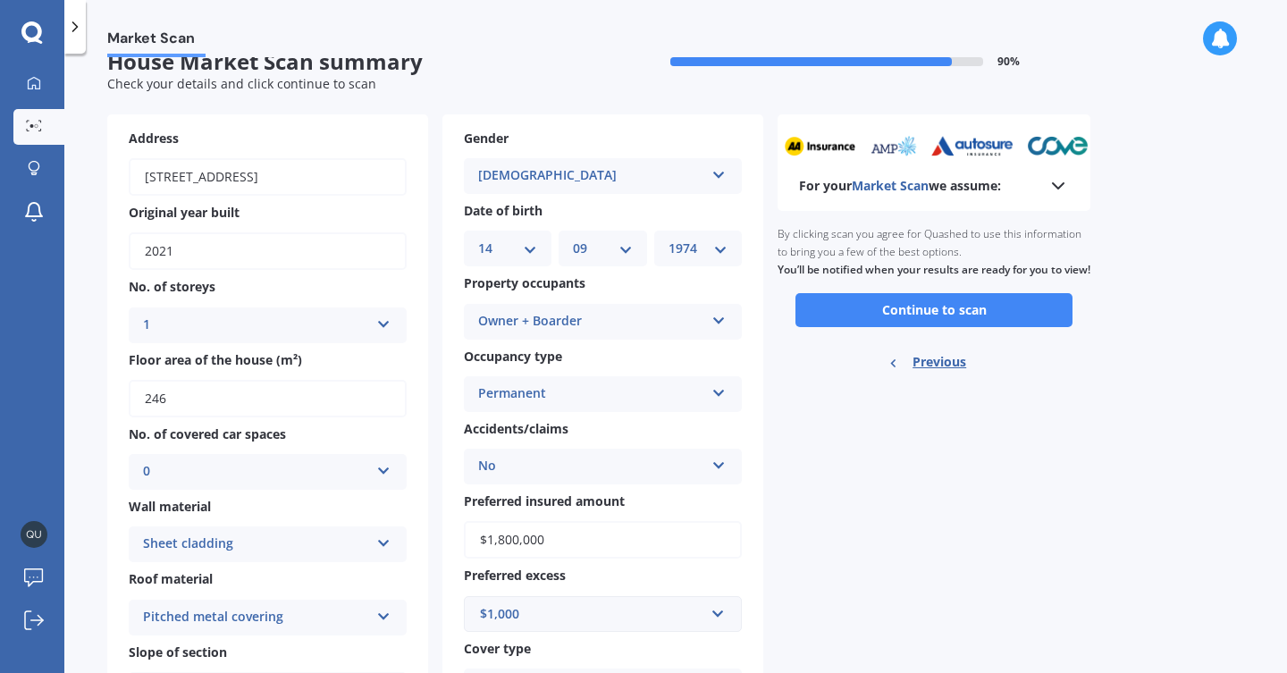
scroll to position [0, 0]
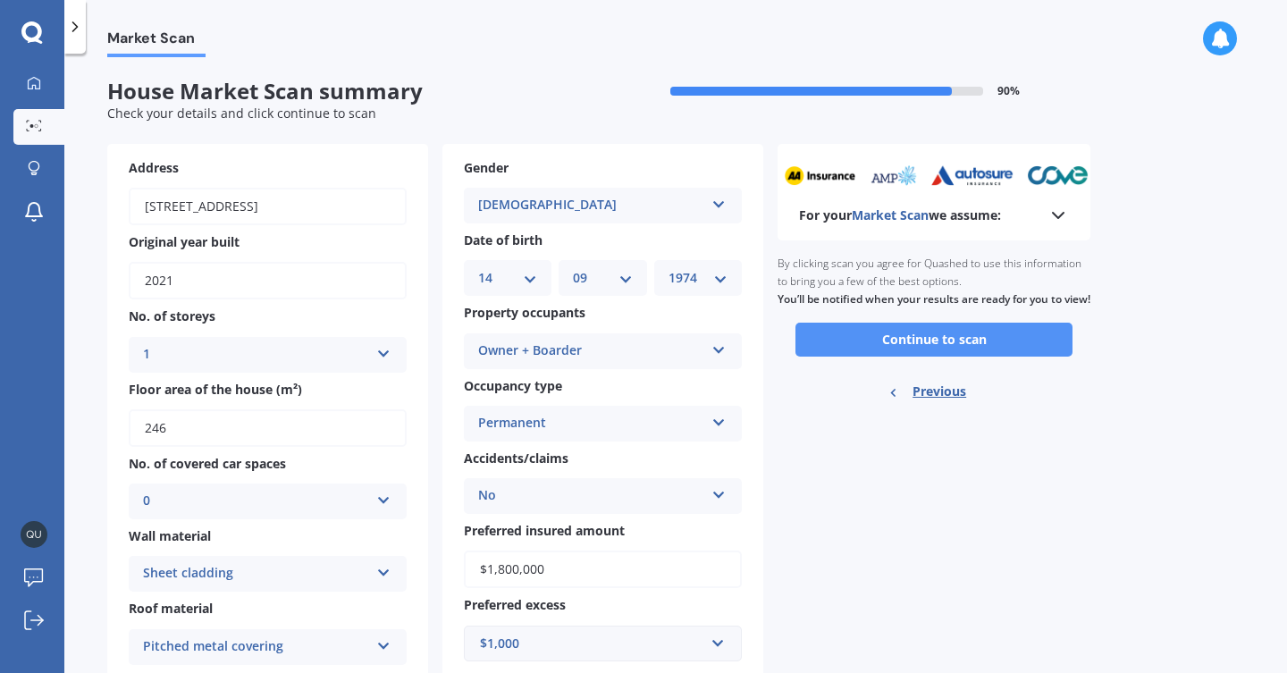
click at [947, 347] on button "Continue to scan" at bounding box center [933, 340] width 277 height 34
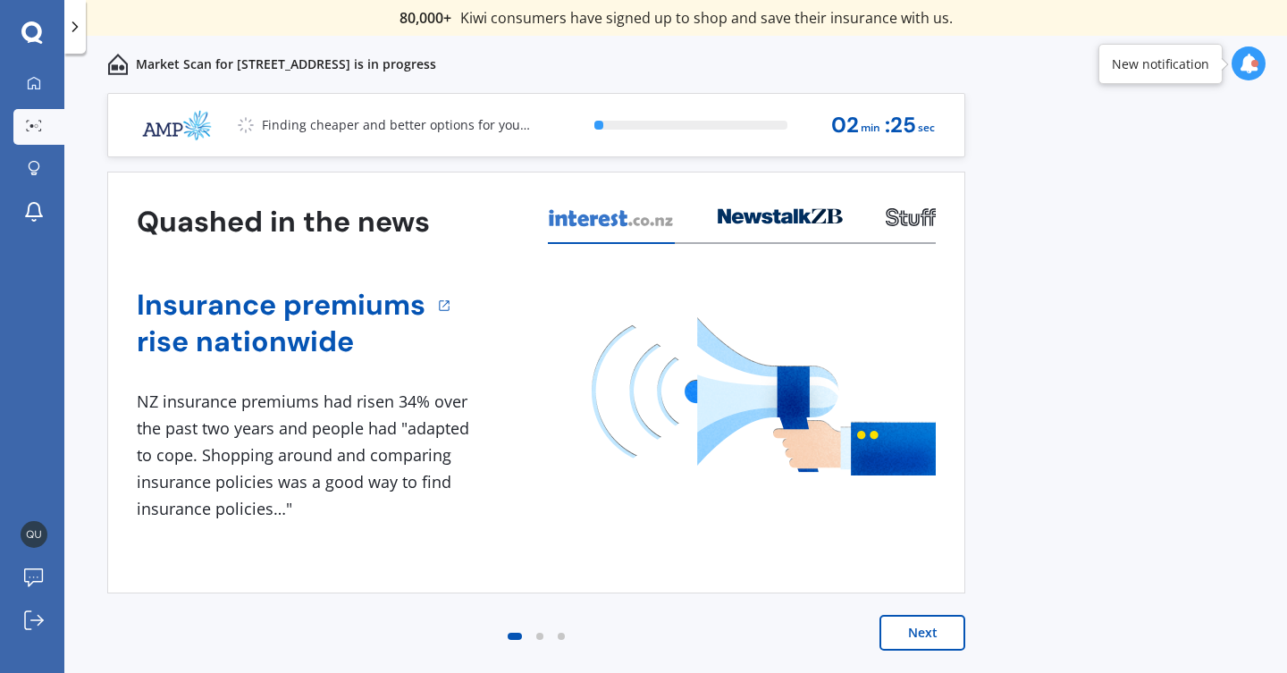
click at [927, 626] on button "Next" at bounding box center [922, 633] width 86 height 36
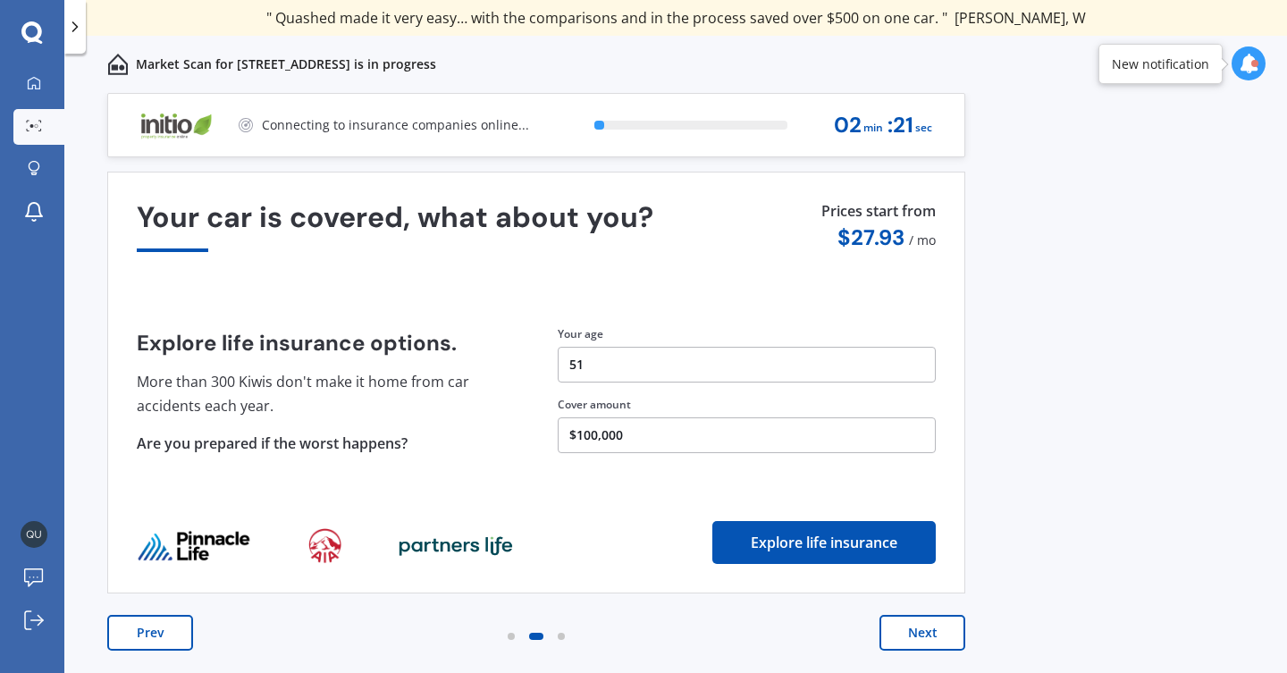
click at [884, 632] on button "Next" at bounding box center [922, 633] width 86 height 36
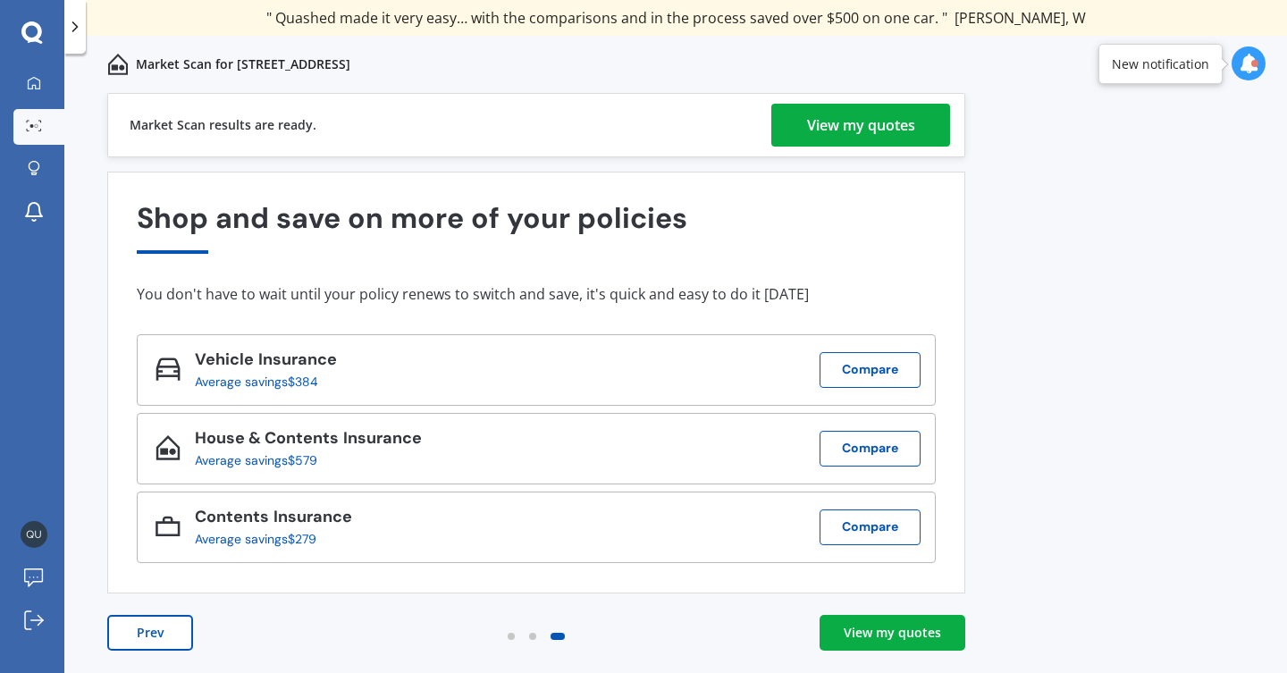
click at [896, 635] on div "View my quotes" at bounding box center [891, 633] width 97 height 18
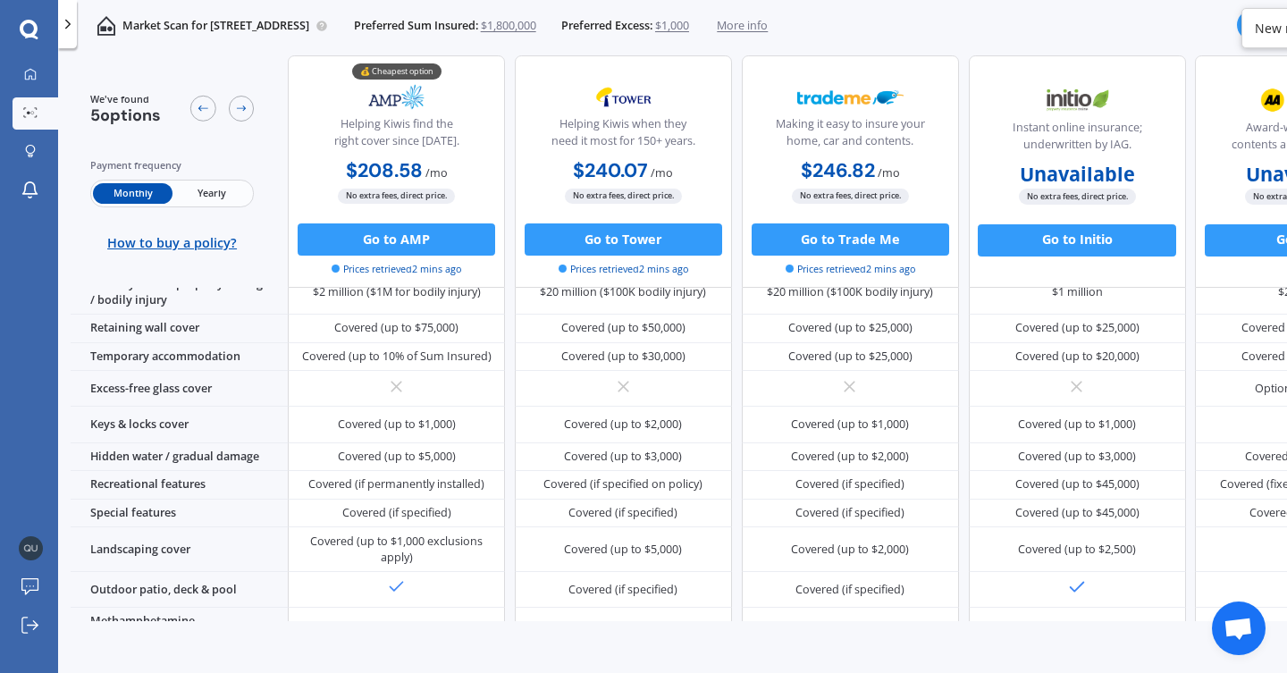
scroll to position [340, 0]
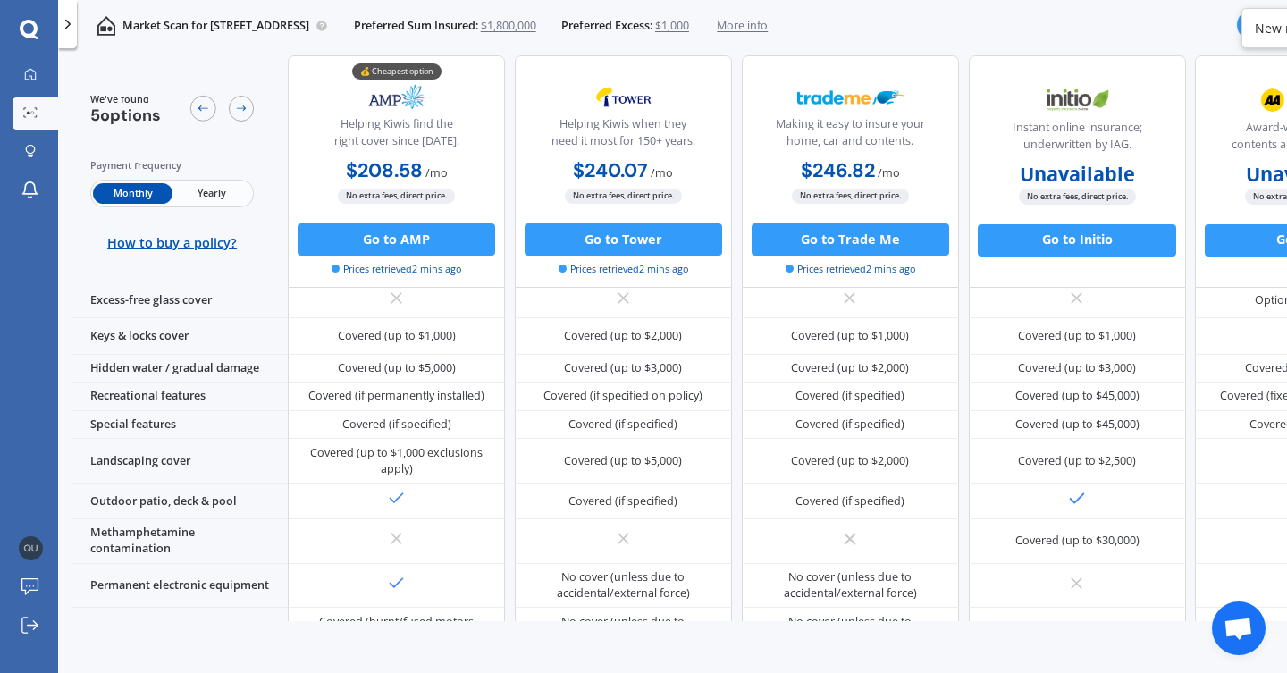
click at [203, 188] on span "Yearly" at bounding box center [211, 192] width 79 height 21
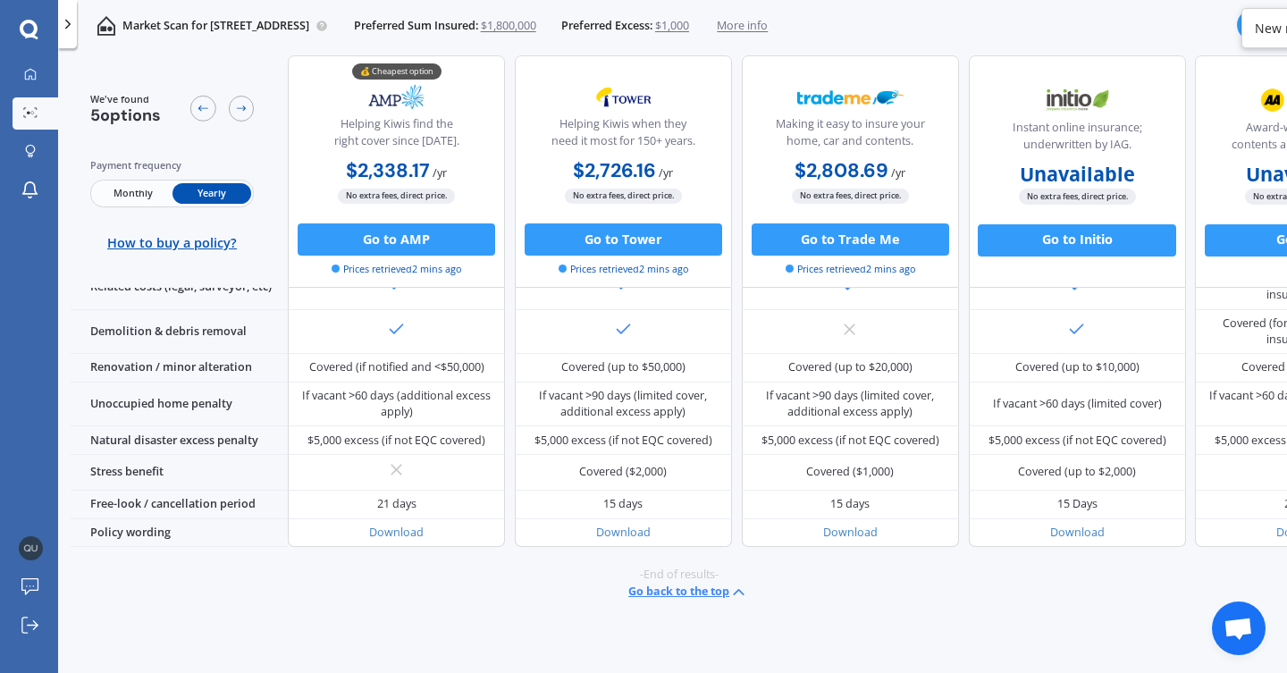
scroll to position [3, 0]
click at [24, 73] on icon at bounding box center [30, 74] width 13 height 13
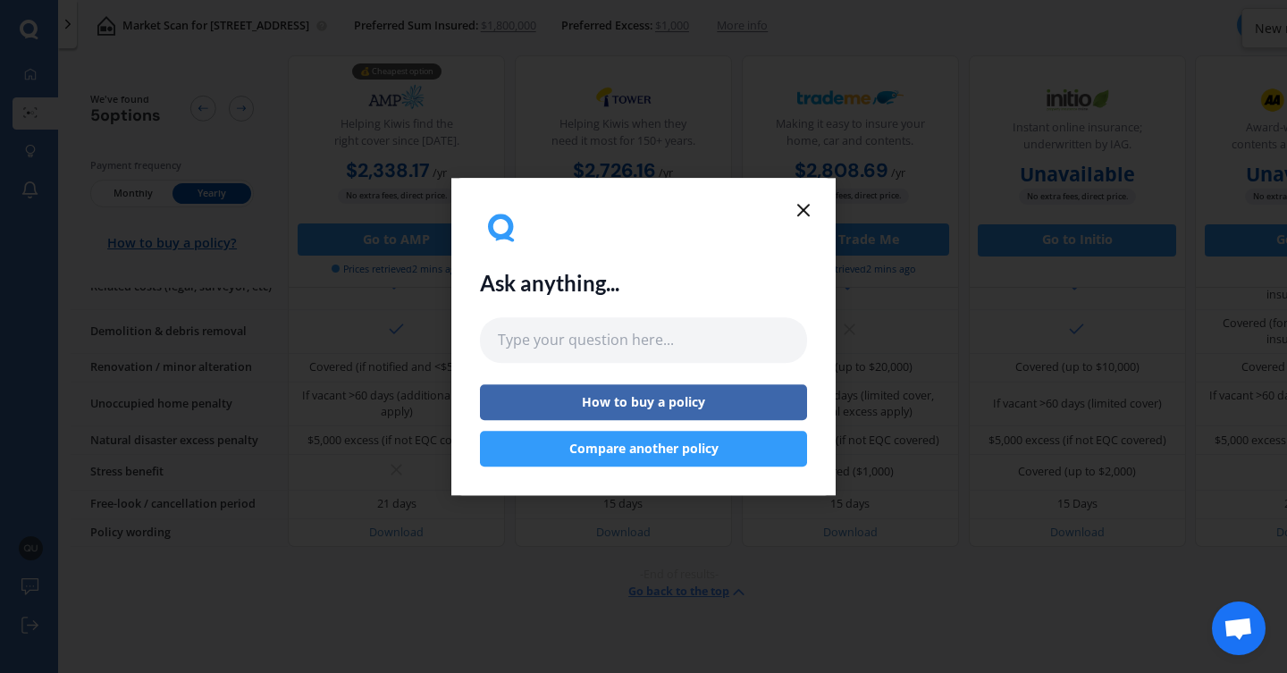
click at [650, 452] on button "Compare another policy" at bounding box center [643, 449] width 327 height 36
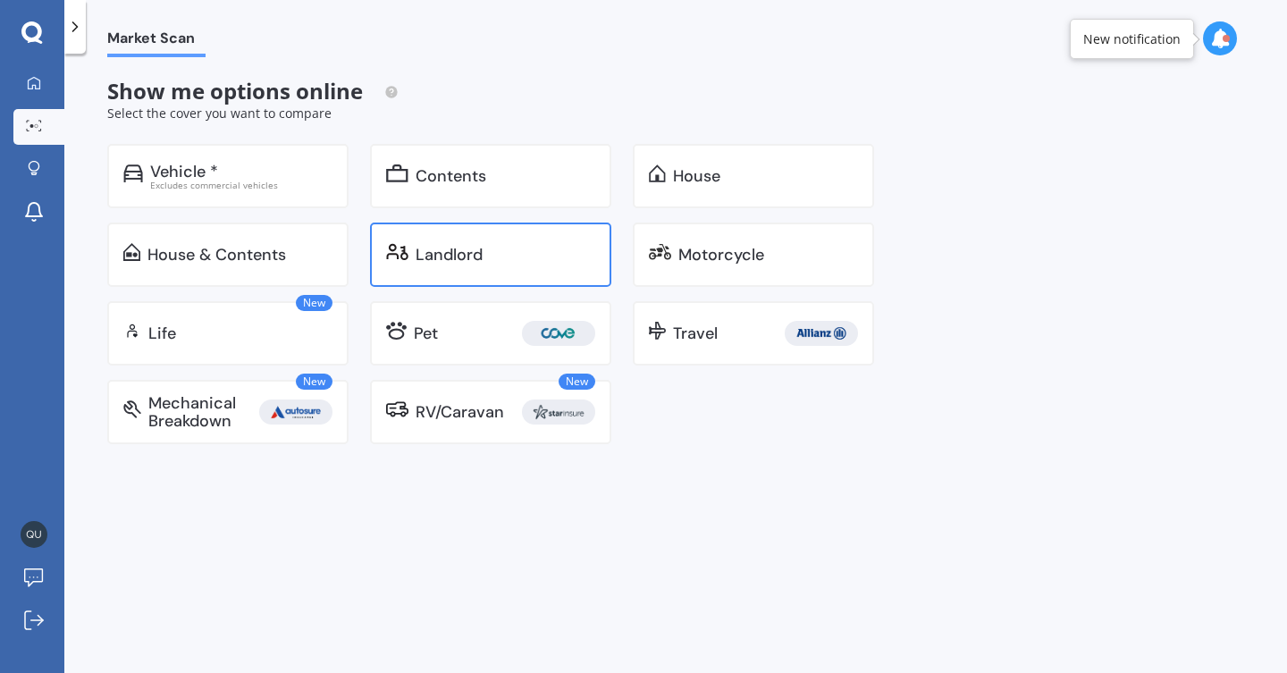
click at [450, 260] on div "Landlord" at bounding box center [448, 255] width 67 height 18
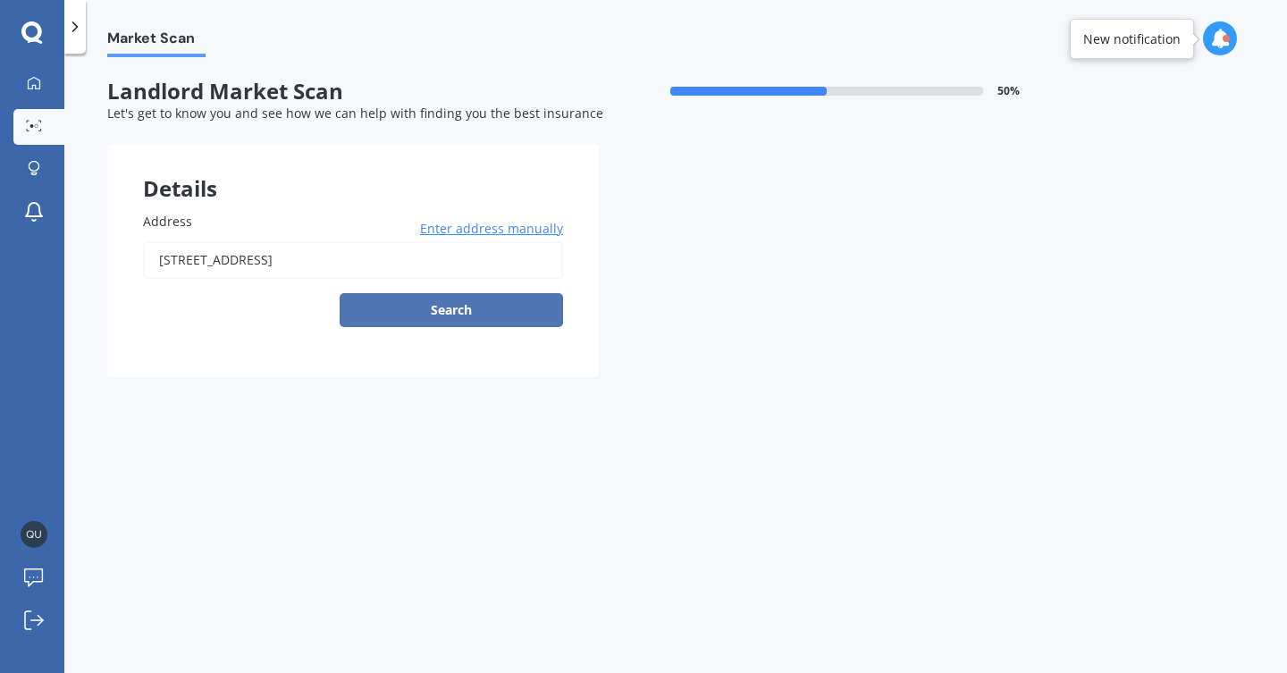
click at [462, 303] on button "Search" at bounding box center [451, 310] width 223 height 34
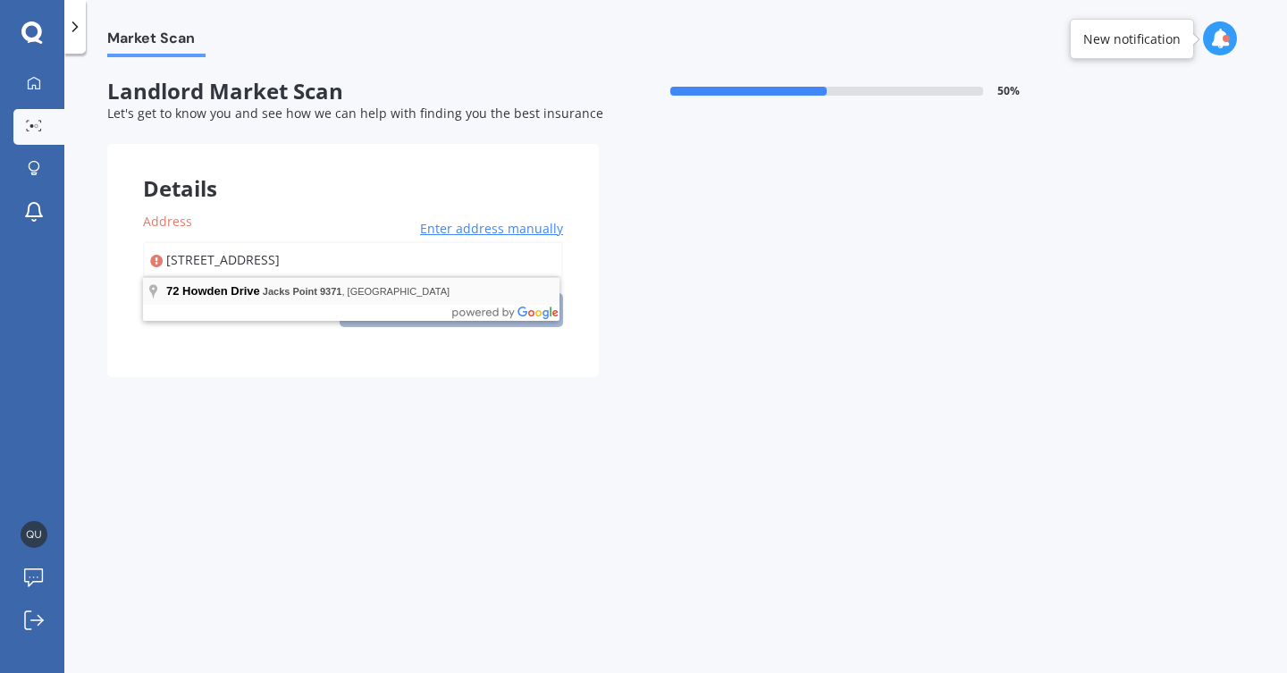
type input "72 Howden Drive, Jacks Point 9371"
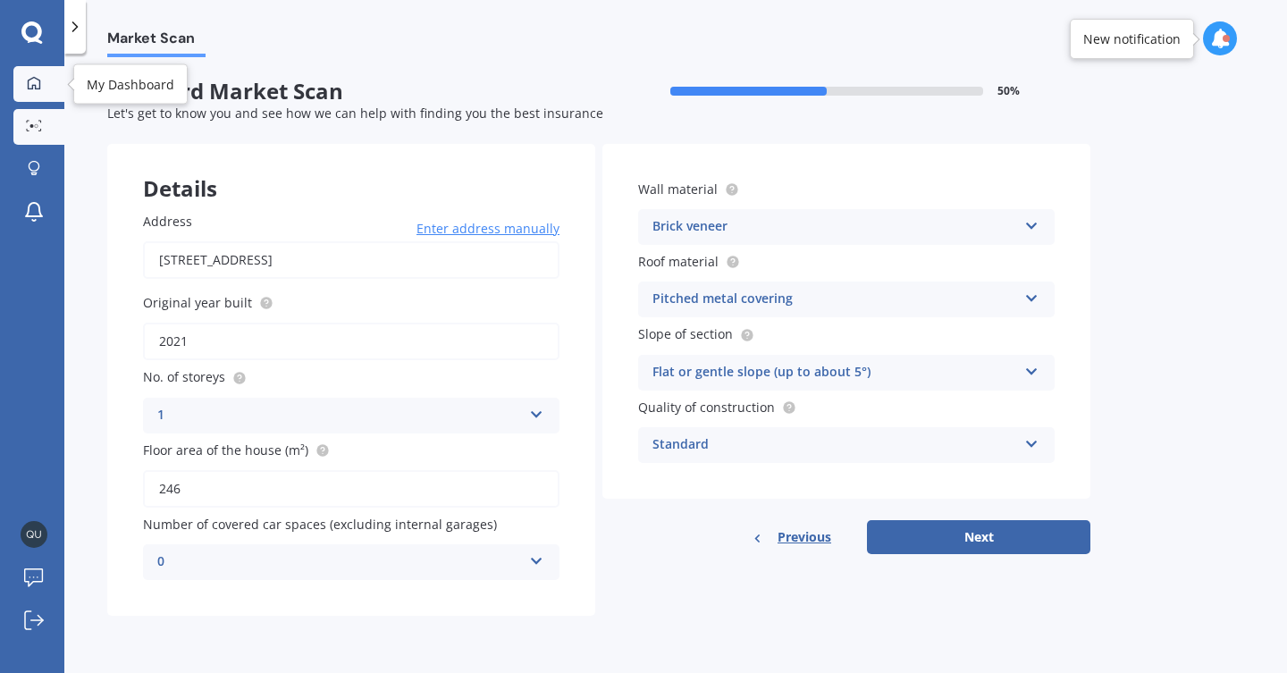
click at [38, 72] on link "My Dashboard" at bounding box center [38, 84] width 51 height 36
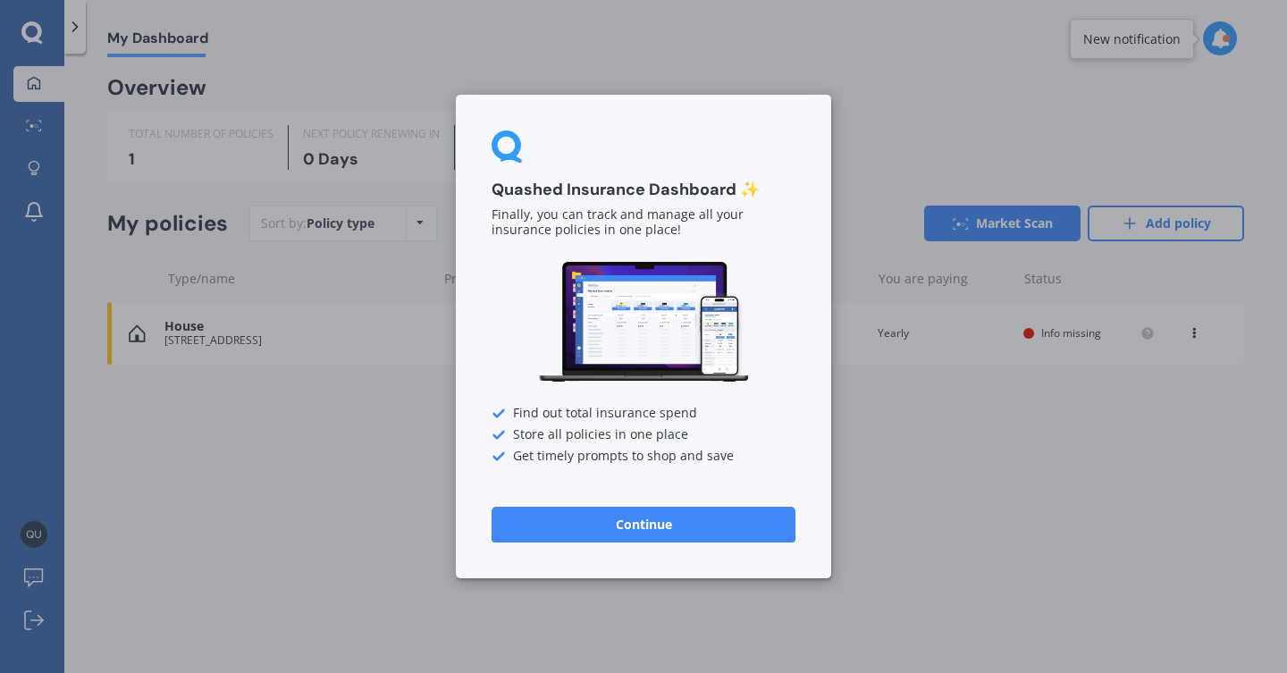
click at [645, 527] on button "Continue" at bounding box center [643, 525] width 304 height 36
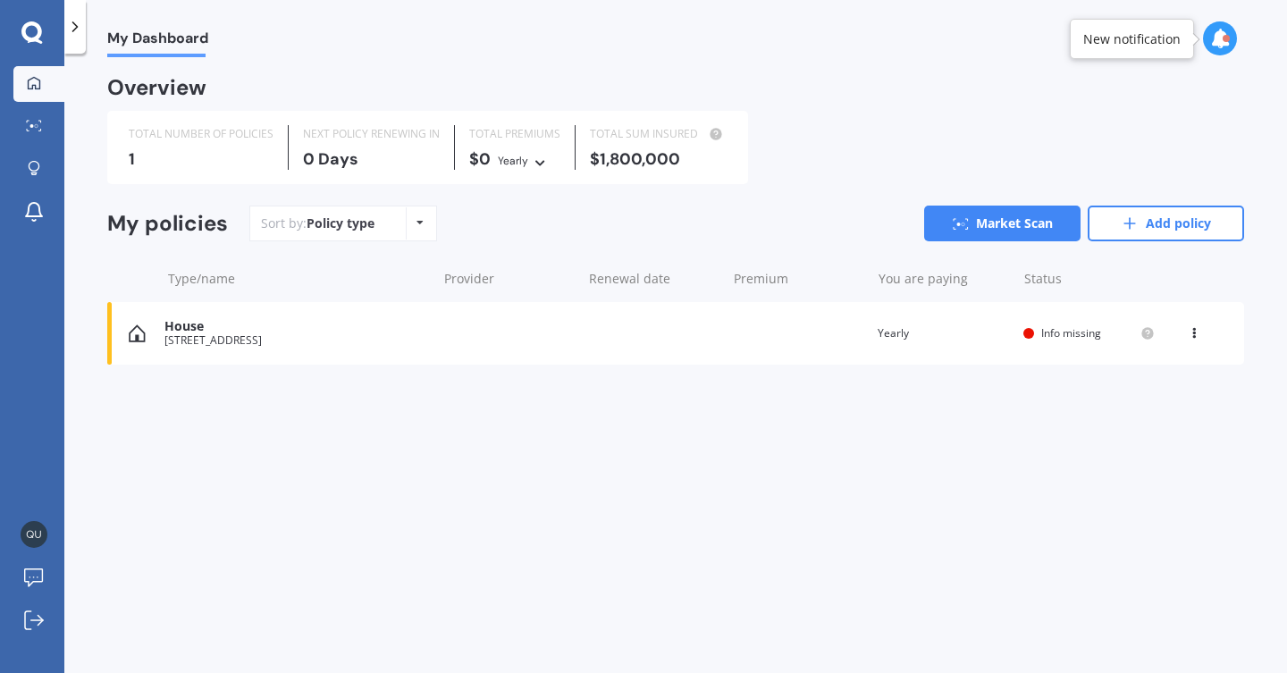
click at [422, 222] on div "Policy type Alphabetical Date added Renewing next" at bounding box center [420, 223] width 28 height 32
click at [960, 222] on circle at bounding box center [962, 224] width 4 height 4
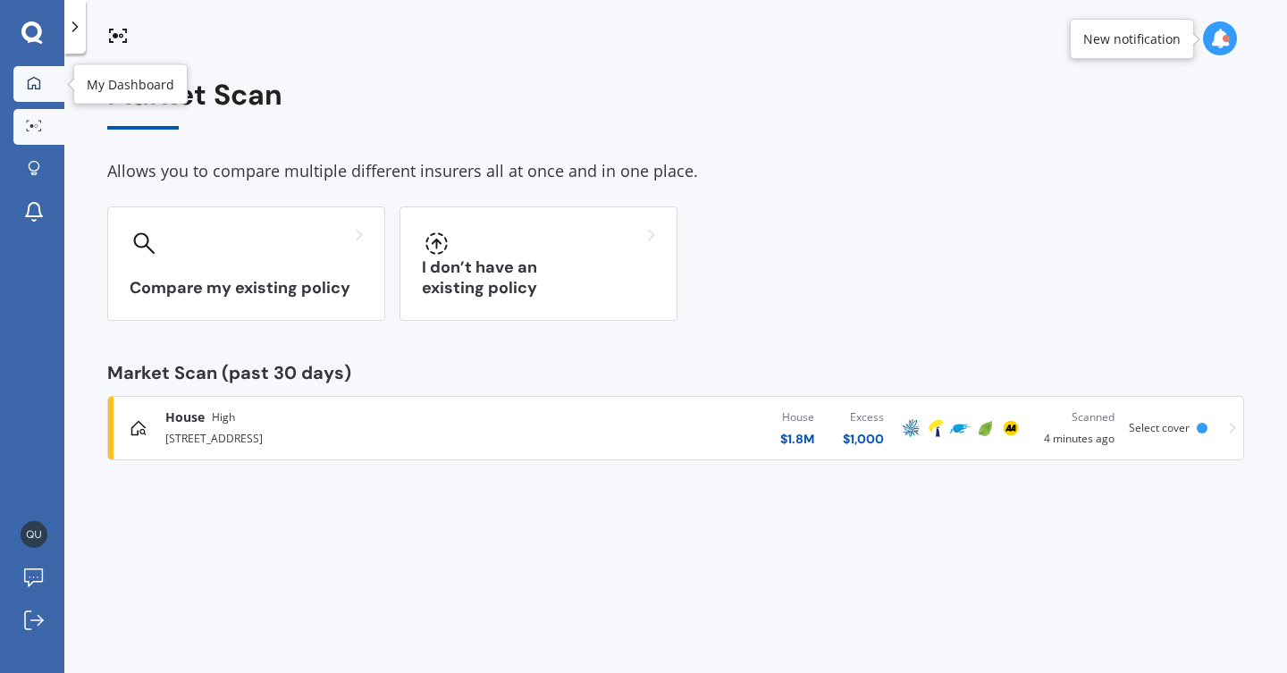
click at [38, 82] on icon at bounding box center [34, 83] width 14 height 14
